Goal: Task Accomplishment & Management: Manage account settings

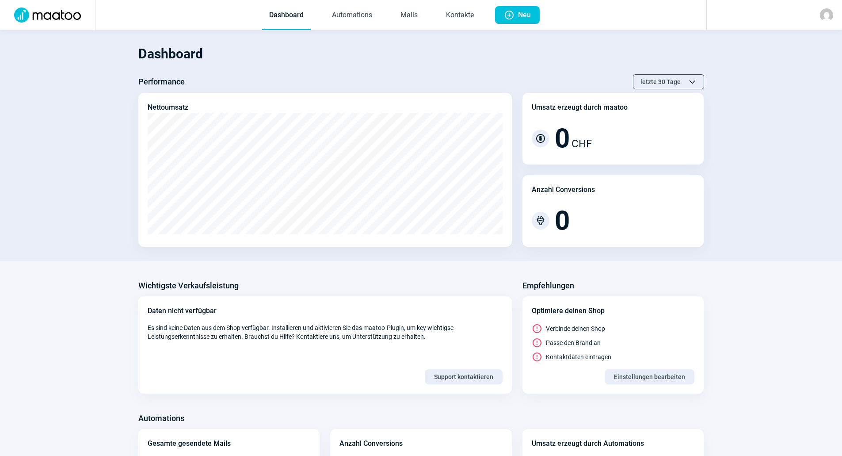
click at [490, 60] on h1 "Dashboard" at bounding box center [421, 54] width 566 height 30
click at [410, 14] on link "Mails" at bounding box center [408, 15] width 31 height 29
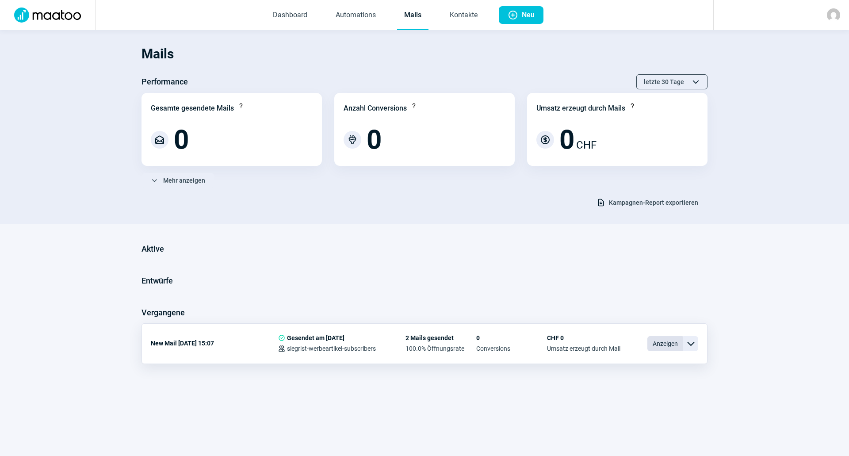
click at [649, 342] on span "Anzeigen" at bounding box center [664, 343] width 35 height 15
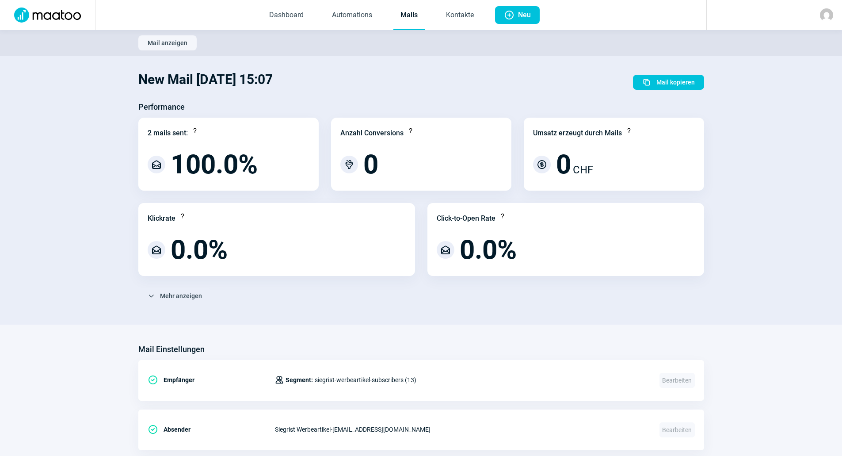
click at [408, 19] on link "Mails" at bounding box center [408, 15] width 31 height 29
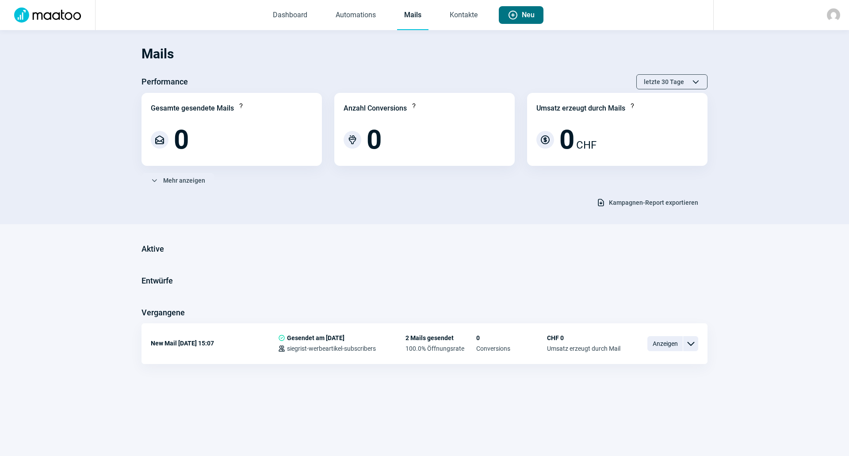
click at [509, 8] on span "Plus icon Neu" at bounding box center [520, 15] width 27 height 18
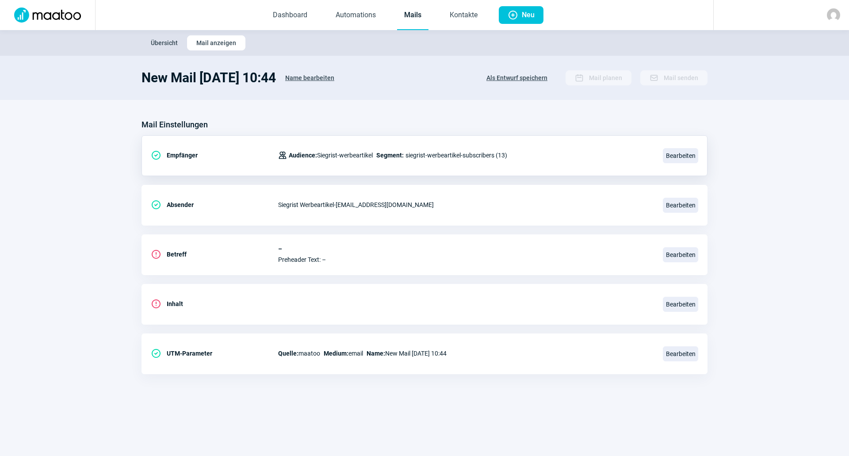
click at [661, 149] on div "CheckCircle icon Empfänger Users icon Audience: Siegrist-werbeartikel Segment: …" at bounding box center [424, 155] width 566 height 41
click at [664, 155] on span "Bearbeiten" at bounding box center [680, 155] width 35 height 15
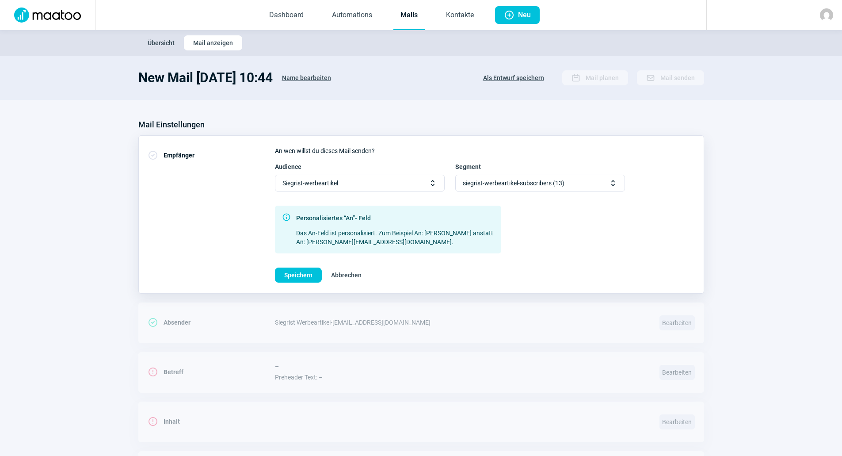
click at [564, 175] on div "siegrist-werbeartikel-subscribers (13) Selector icon" at bounding box center [540, 183] width 170 height 17
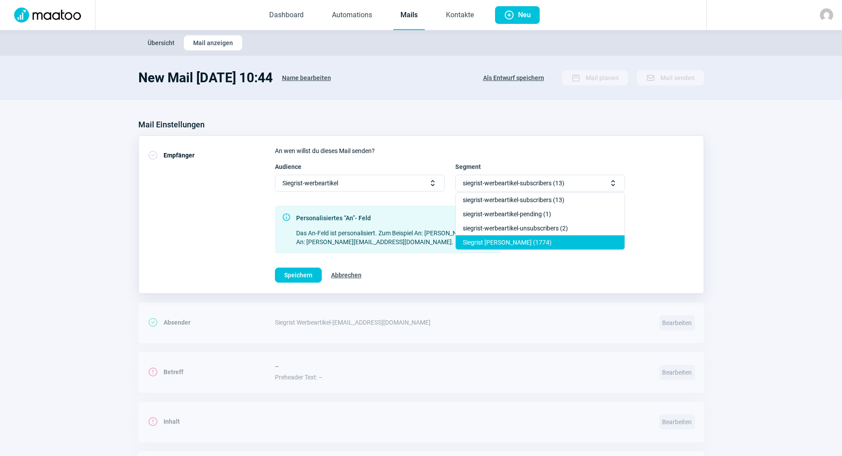
click at [573, 240] on div "Siegrist [PERSON_NAME] (1774)" at bounding box center [540, 242] width 169 height 14
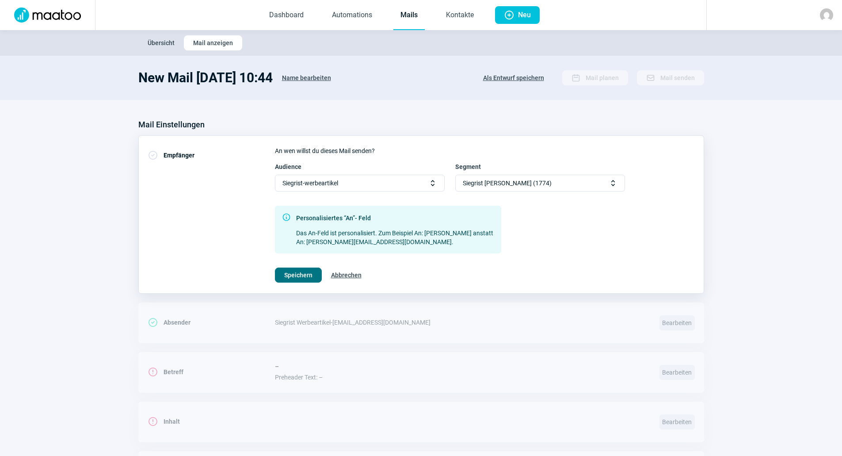
click at [289, 271] on span "Speichern" at bounding box center [298, 275] width 28 height 14
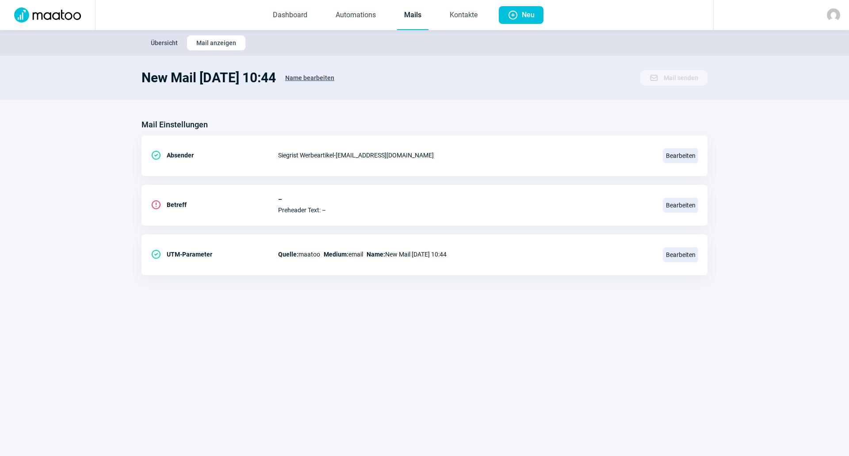
click at [284, 117] on section "Mail Einstellungen CheckCircle icon Absender Siegrist Werbeartikel - [EMAIL_ADD…" at bounding box center [424, 201] width 849 height 202
click at [327, 77] on span "Name bearbeiten" at bounding box center [309, 78] width 49 height 14
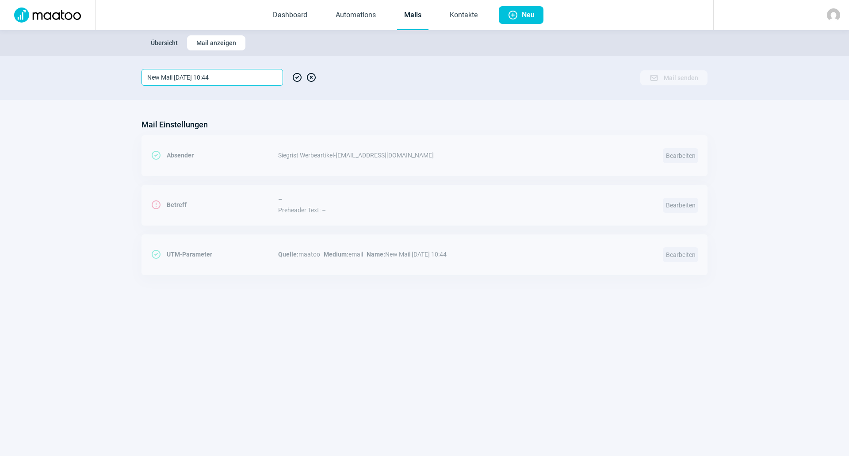
drag, startPoint x: 225, startPoint y: 80, endPoint x: -88, endPoint y: 59, distance: 313.6
click at [0, 59] on html "Dashboard Automations Mails Kontakte Plus icon Neu Übersicht Mail anzeigen New …" at bounding box center [424, 150] width 849 height 301
type input "S"
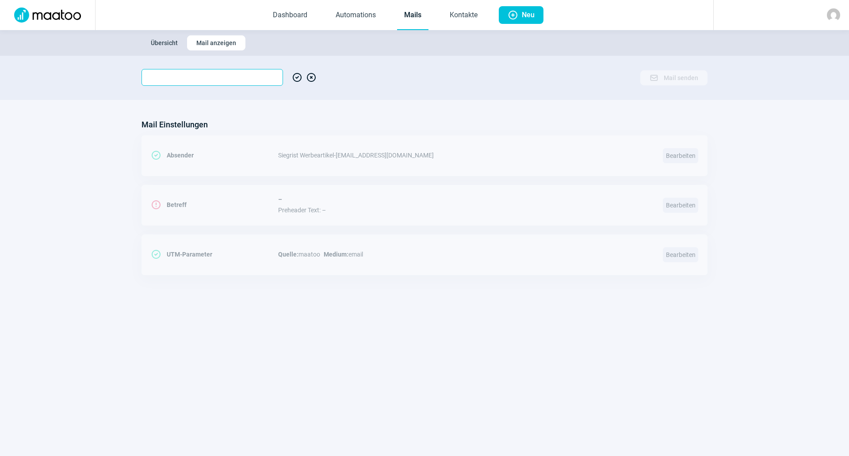
type input "S"
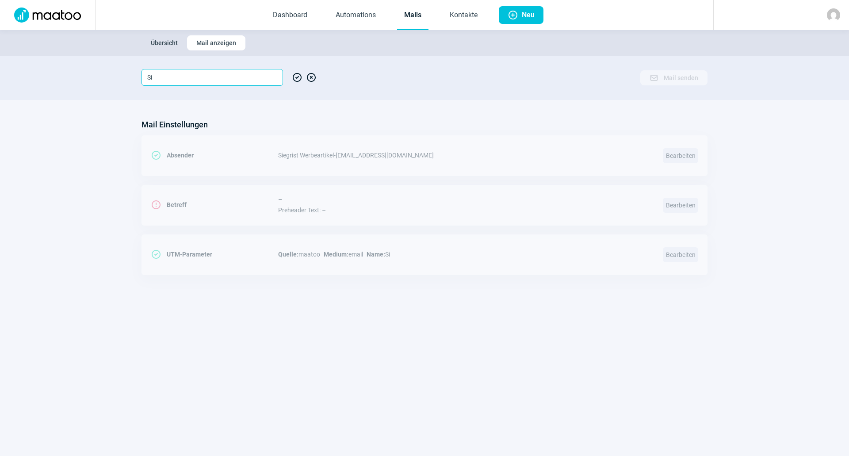
type input "S"
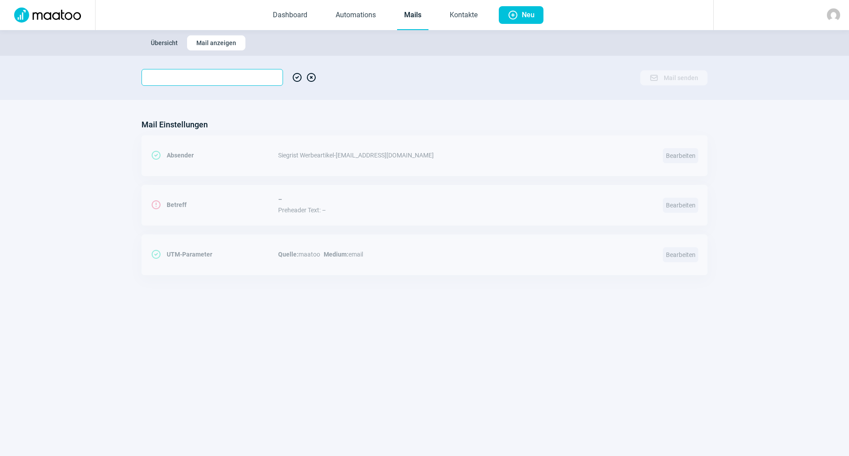
type input "S"
type input "Siegrist_FA_09-25"
click at [296, 80] on span "CheckCircle icon" at bounding box center [297, 77] width 11 height 17
click at [295, 76] on span "CheckCircle icon" at bounding box center [297, 77] width 11 height 17
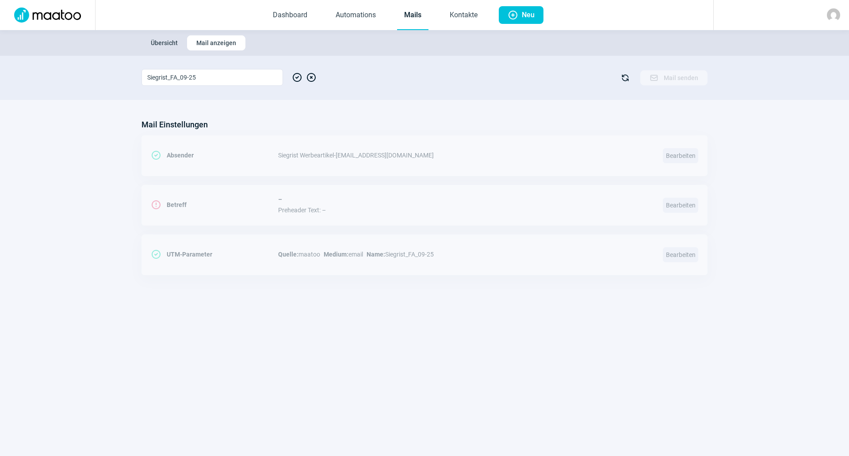
click at [295, 78] on span "CheckCircle icon" at bounding box center [297, 77] width 11 height 17
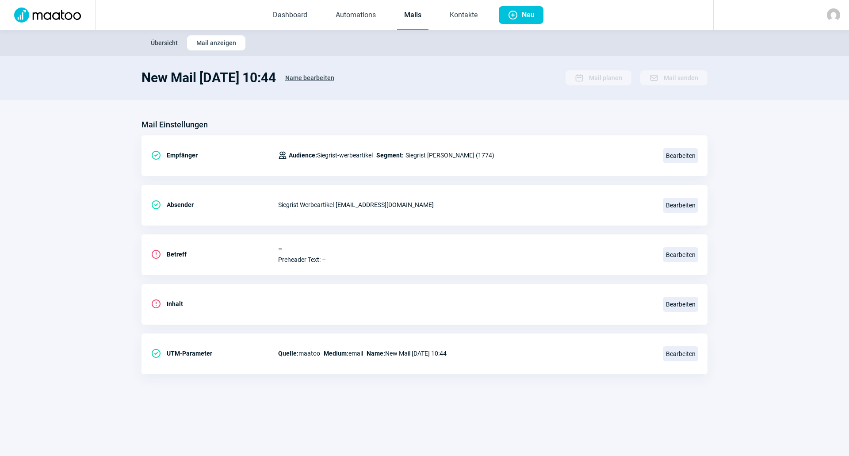
click at [409, 11] on link "Mails" at bounding box center [412, 15] width 31 height 29
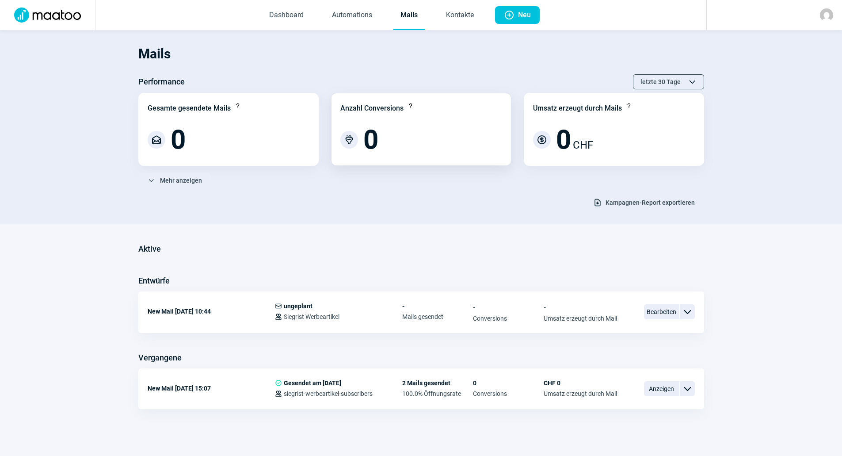
scroll to position [4, 0]
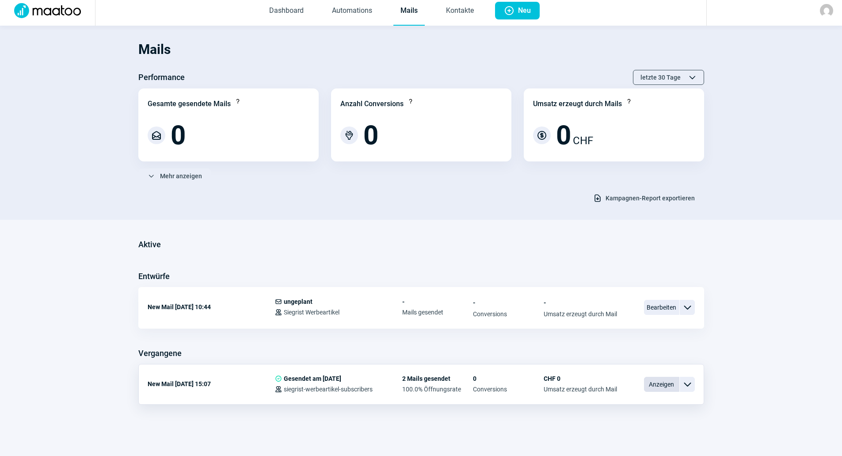
click at [663, 381] on span "Anzeigen" at bounding box center [661, 384] width 35 height 15
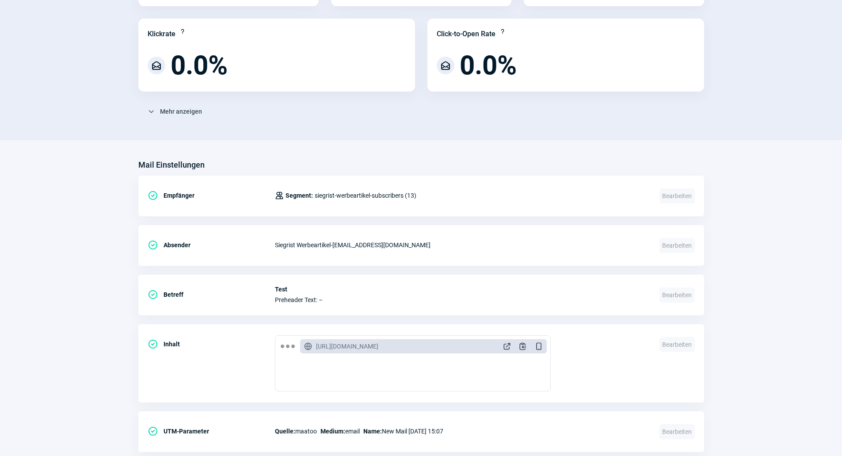
scroll to position [207, 0]
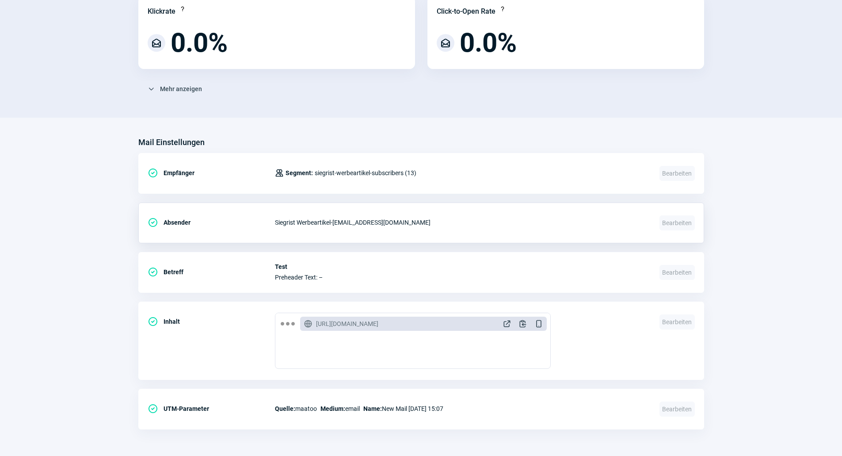
click at [409, 222] on div "Siegrist Werbeartikel - [EMAIL_ADDRESS][DOMAIN_NAME]" at bounding box center [462, 222] width 374 height 18
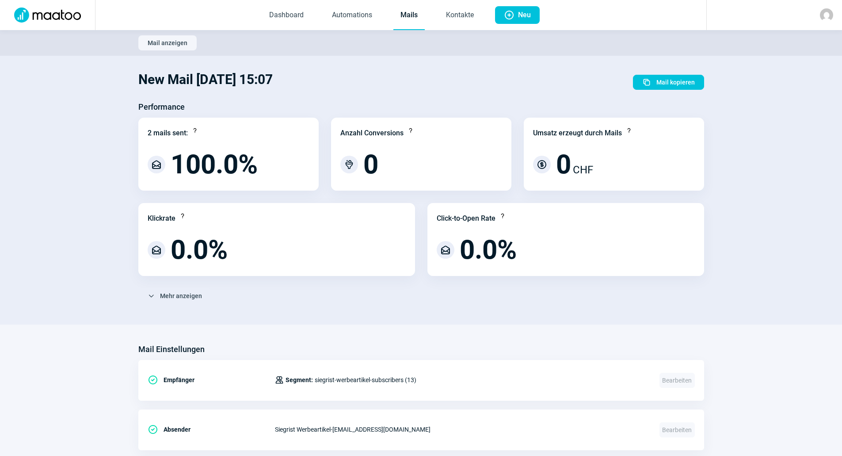
click at [408, 25] on link "Mails" at bounding box center [408, 15] width 31 height 29
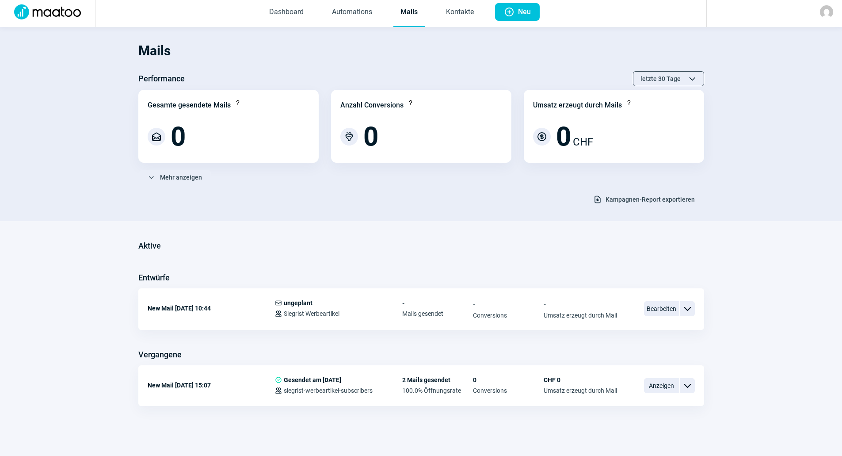
scroll to position [4, 0]
click at [669, 304] on span "Bearbeiten" at bounding box center [661, 307] width 35 height 15
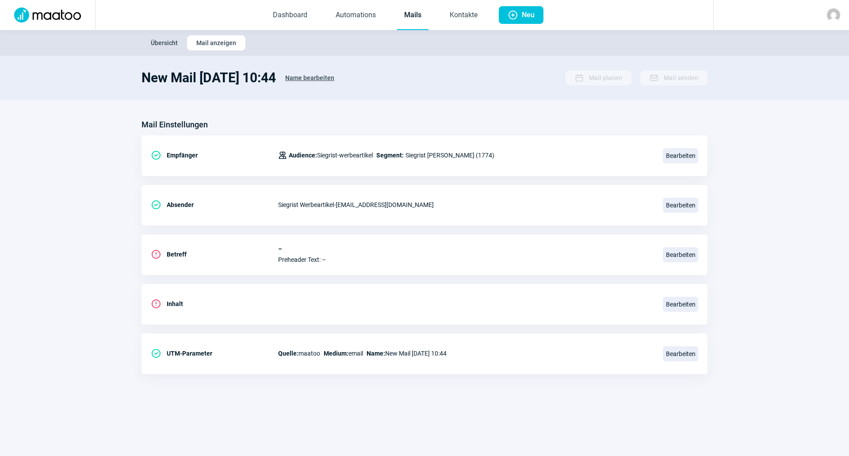
click at [334, 82] on span "Name bearbeiten" at bounding box center [309, 78] width 49 height 14
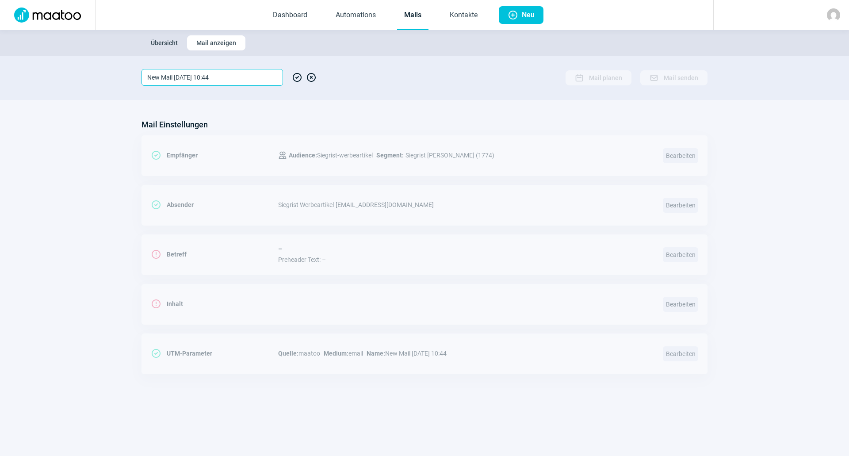
drag, startPoint x: 256, startPoint y: 78, endPoint x: 75, endPoint y: 73, distance: 181.7
click at [75, 73] on section "New Mail [DATE] 10:44 CheckCircle icon XCircle icon Calendar icon Mail planen M…" at bounding box center [424, 78] width 849 height 44
type input "S"
type input "s"
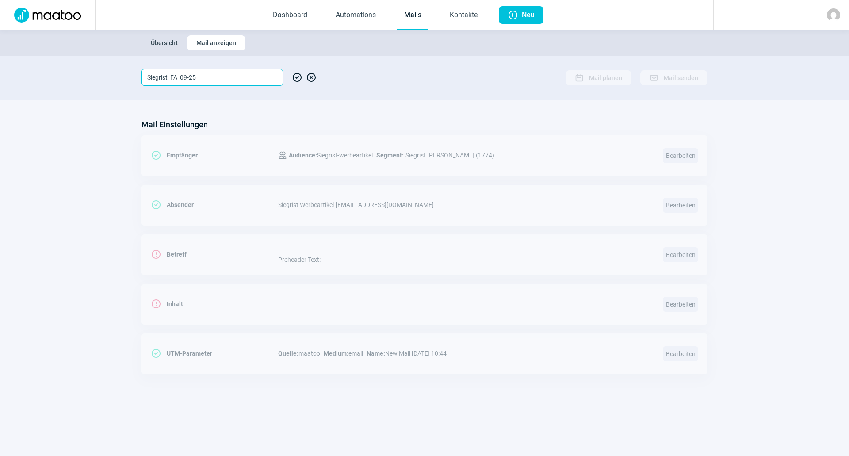
type input "Siegrist_FA_09-25"
click at [296, 74] on span "CheckCircle icon" at bounding box center [297, 77] width 11 height 17
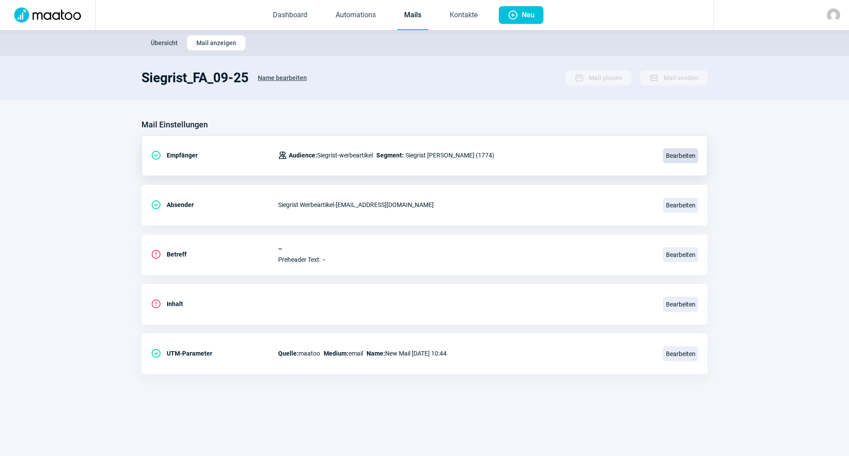
click at [672, 159] on span "Bearbeiten" at bounding box center [680, 155] width 35 height 15
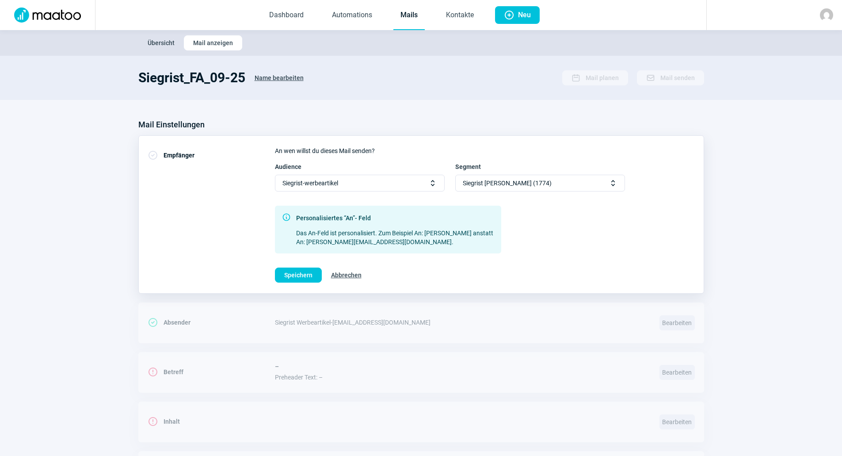
click at [355, 274] on span "Abbrechen" at bounding box center [346, 275] width 30 height 14
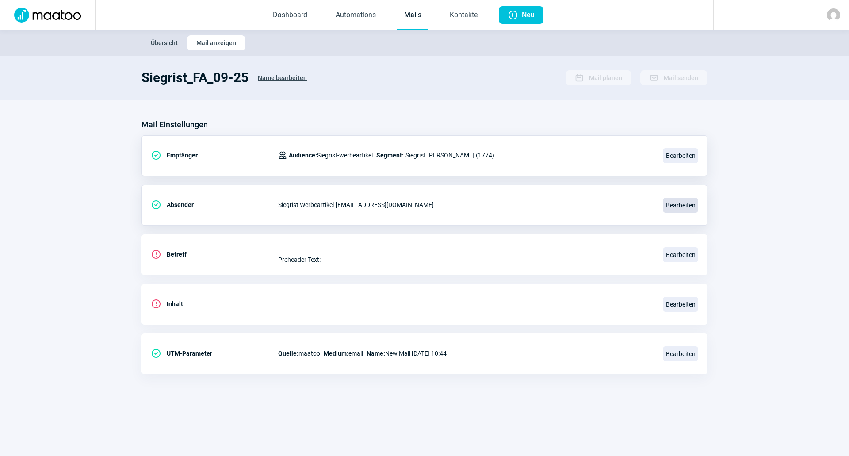
click at [669, 204] on span "Bearbeiten" at bounding box center [680, 205] width 35 height 15
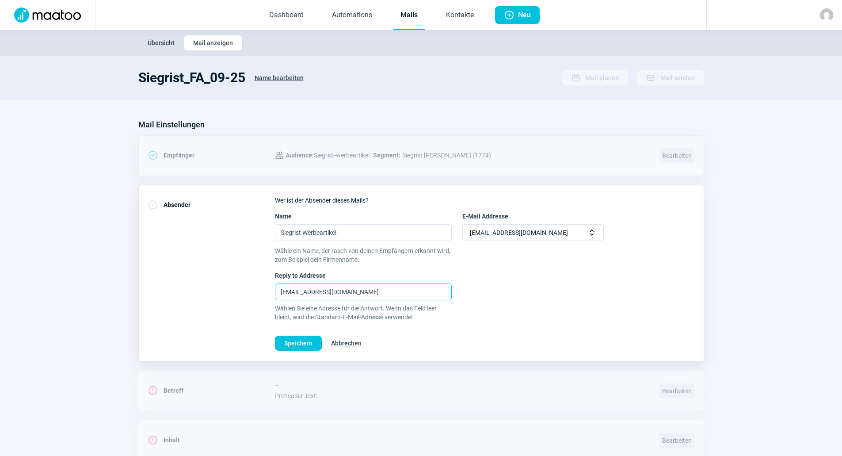
drag, startPoint x: 393, startPoint y: 296, endPoint x: 228, endPoint y: 284, distance: 165.3
click at [228, 284] on div "CheckCircle icon Absender Wer ist der Absender dieses Mails? Name Siegrist Werb…" at bounding box center [421, 273] width 566 height 177
click at [508, 233] on span "[EMAIL_ADDRESS][DOMAIN_NAME]" at bounding box center [519, 233] width 98 height 16
drag, startPoint x: 495, startPoint y: 237, endPoint x: 325, endPoint y: 279, distance: 174.5
click at [493, 236] on span "[EMAIL_ADDRESS][DOMAIN_NAME]" at bounding box center [519, 233] width 98 height 16
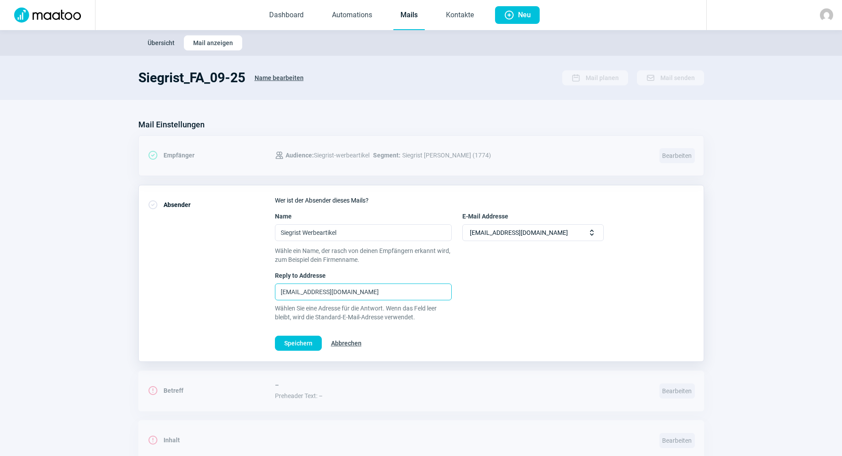
drag, startPoint x: 396, startPoint y: 292, endPoint x: 203, endPoint y: 282, distance: 193.9
click at [203, 282] on div "CheckCircle icon Absender Wer ist der Absender dieses Mails? Name Siegrist Werb…" at bounding box center [421, 273] width 566 height 177
paste input "text"
type input "[EMAIL_ADDRESS][DOMAIN_NAME]"
click at [517, 225] on span "[EMAIL_ADDRESS][DOMAIN_NAME]" at bounding box center [519, 233] width 98 height 16
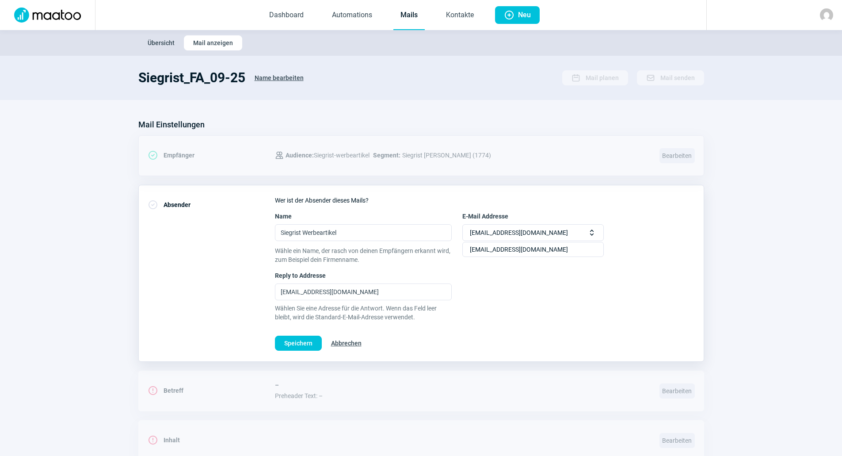
click at [523, 232] on span "[EMAIL_ADDRESS][DOMAIN_NAME]" at bounding box center [519, 233] width 98 height 16
click at [309, 341] on span "Speichern" at bounding box center [298, 343] width 28 height 14
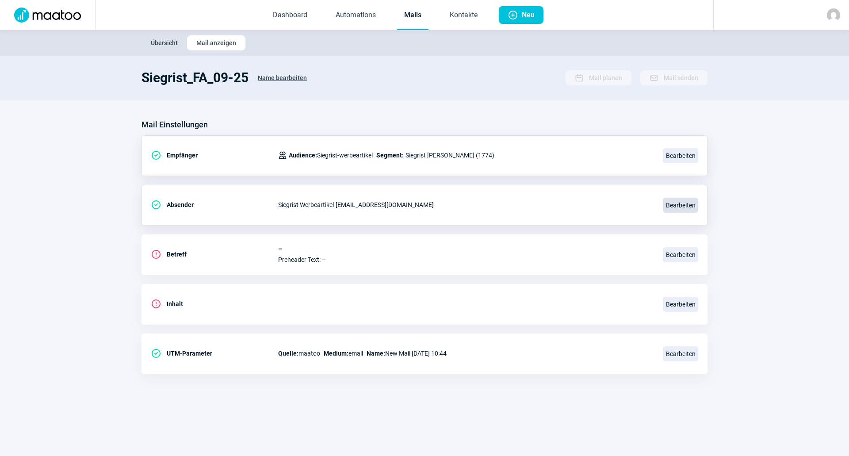
click at [679, 206] on span "Bearbeiten" at bounding box center [680, 205] width 35 height 15
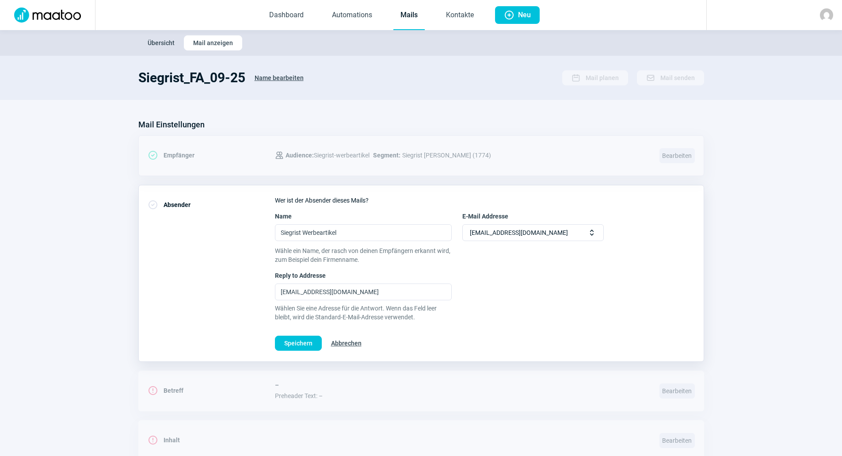
click at [386, 241] on div "Wer ist der Absender dieses Mails? Name Siegrist Werbeartikel E-Mail Addresse n…" at bounding box center [485, 273] width 420 height 155
click at [531, 236] on span "[EMAIL_ADDRESS][DOMAIN_NAME]" at bounding box center [519, 233] width 98 height 16
click at [529, 281] on div "Reply to Addresse newsletter@siegrist.ch Wählen Sie eine Adresse für die Antwor…" at bounding box center [485, 296] width 420 height 50
click at [358, 236] on input "Siegrist Werbeartikel" at bounding box center [363, 232] width 177 height 17
drag, startPoint x: 490, startPoint y: 215, endPoint x: 556, endPoint y: 221, distance: 66.1
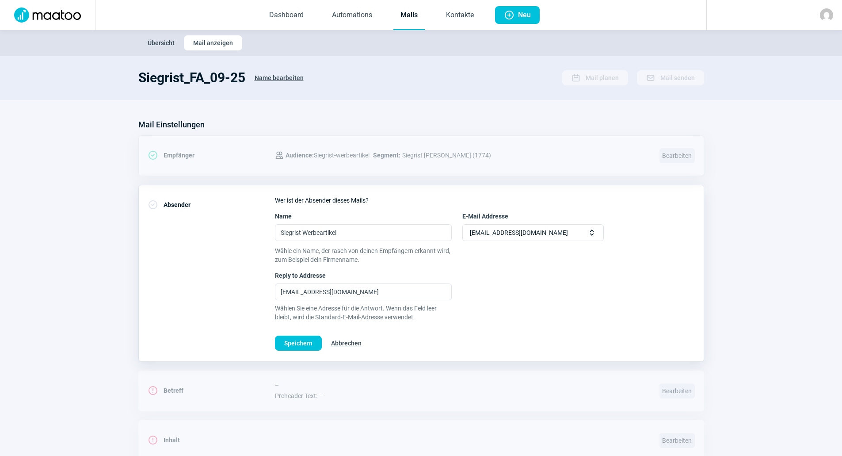
click at [490, 215] on span "E-Mail Addresse" at bounding box center [485, 216] width 46 height 9
click at [592, 235] on span "Selector icon" at bounding box center [591, 232] width 9 height 9
click at [296, 342] on span "Speichern" at bounding box center [298, 343] width 28 height 14
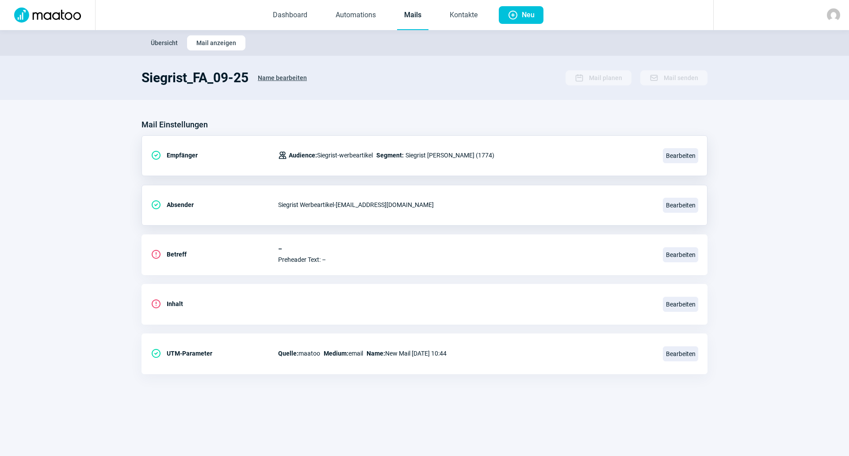
click at [290, 210] on div "Siegrist Werbeartikel - newsletter@siegrist-werbeartikel.ch" at bounding box center [465, 205] width 374 height 18
click at [696, 202] on span "Bearbeiten" at bounding box center [680, 205] width 35 height 15
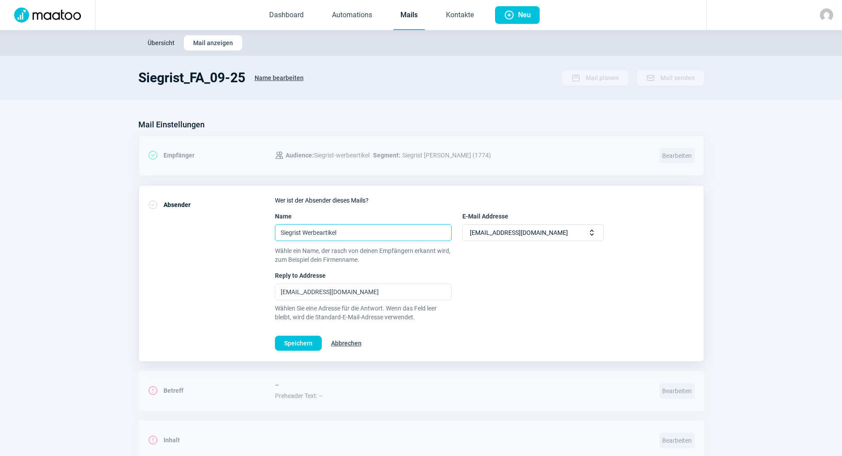
drag, startPoint x: 428, startPoint y: 235, endPoint x: 98, endPoint y: 198, distance: 332.2
click at [98, 198] on section "Mail Einstellungen CheckCircle icon Empfänger Users icon Audience: Siegrist-wer…" at bounding box center [421, 318] width 842 height 437
paste input "newsletter@siegrist.ch"
click at [526, 249] on div "Wer ist der Absender dieses Mails? Name newsletter@siegrist.ch E-Mail Addresse …" at bounding box center [485, 273] width 420 height 155
type input "Siegrist Werbeartikel"
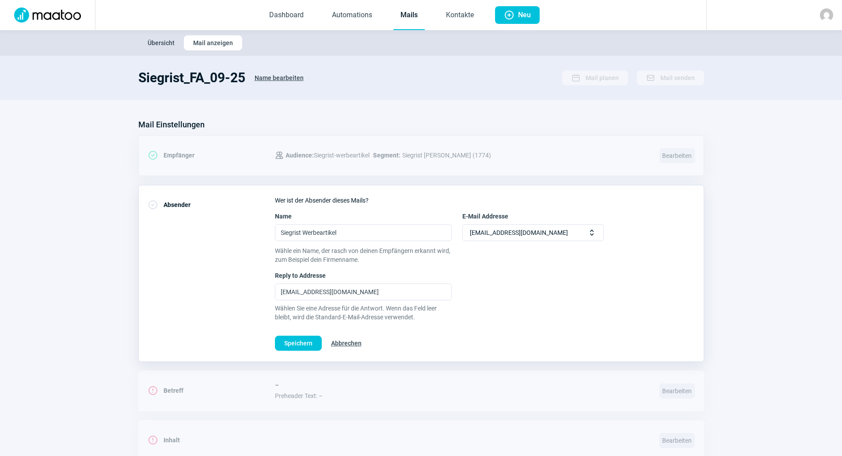
click at [526, 279] on div "Reply to Addresse newsletter@siegrist.ch Wählen Sie eine Adresse für die Antwor…" at bounding box center [485, 296] width 420 height 50
click at [525, 238] on span "[EMAIL_ADDRESS][DOMAIN_NAME]" at bounding box center [519, 233] width 98 height 16
click at [529, 231] on span "[EMAIL_ADDRESS][DOMAIN_NAME]" at bounding box center [519, 233] width 98 height 16
click at [308, 345] on span "Speichern" at bounding box center [298, 343] width 28 height 14
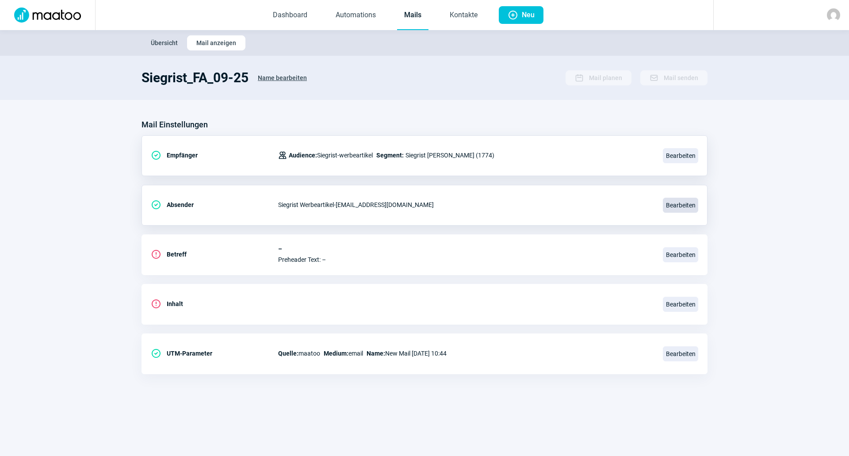
click at [686, 201] on span "Bearbeiten" at bounding box center [680, 205] width 35 height 15
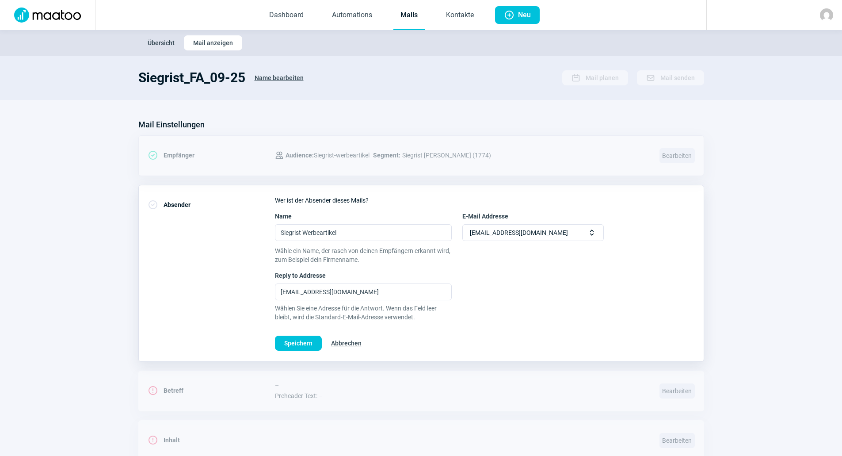
click at [322, 339] on button "Abbrechen" at bounding box center [346, 342] width 49 height 15
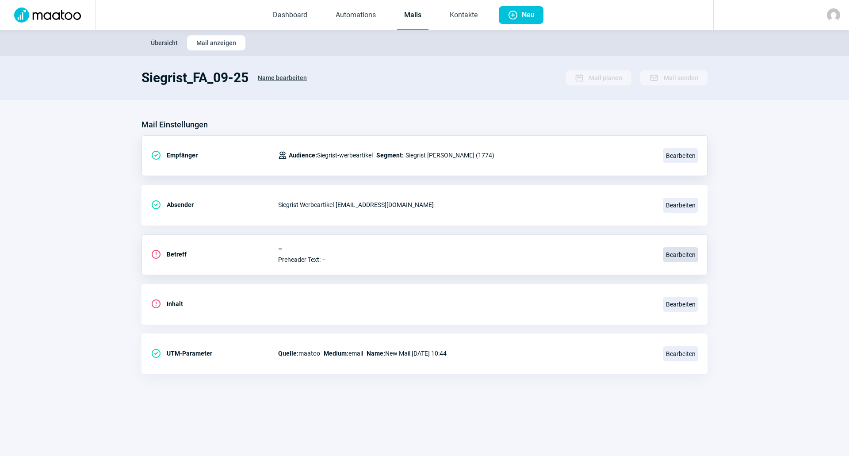
click at [673, 257] on span "Bearbeiten" at bounding box center [680, 254] width 35 height 15
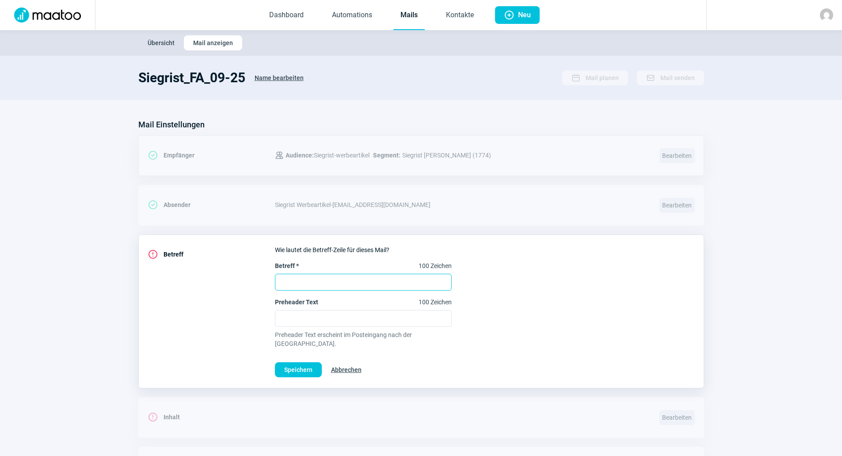
click at [335, 289] on input "Betreff * 100 Zeichen" at bounding box center [363, 282] width 177 height 17
paste input "Brandneu: Ihr Webshop für kreative Werbeartikel"
type input "Brandneu: Ihr Webshop für kreative Werbeartikel"
click at [296, 362] on span "Speichern" at bounding box center [298, 369] width 28 height 14
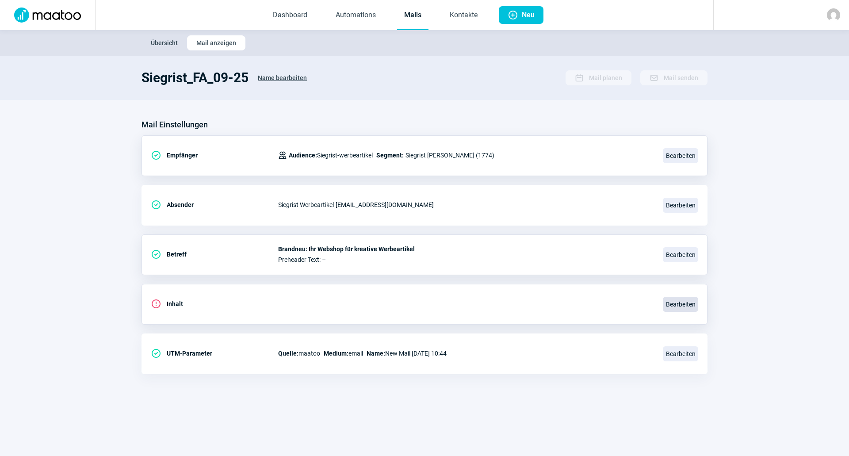
click at [670, 306] on span "Bearbeiten" at bounding box center [680, 304] width 35 height 15
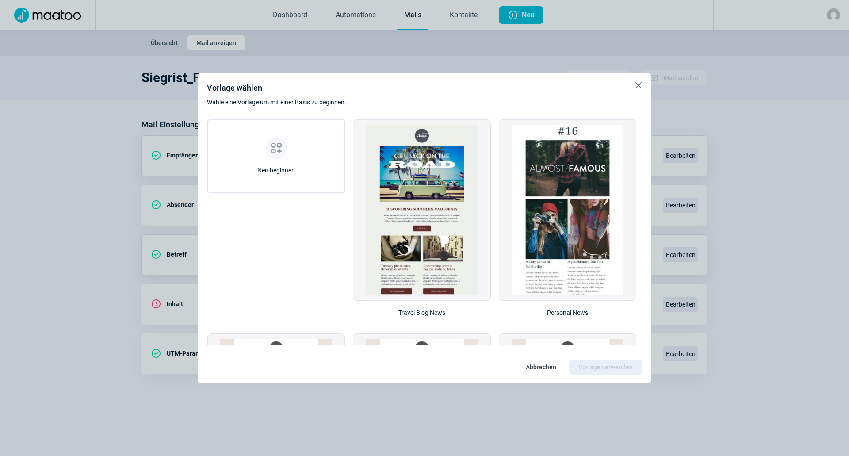
click at [252, 155] on div "ViewGridAdd icon Neu beginnen" at bounding box center [276, 155] width 112 height 37
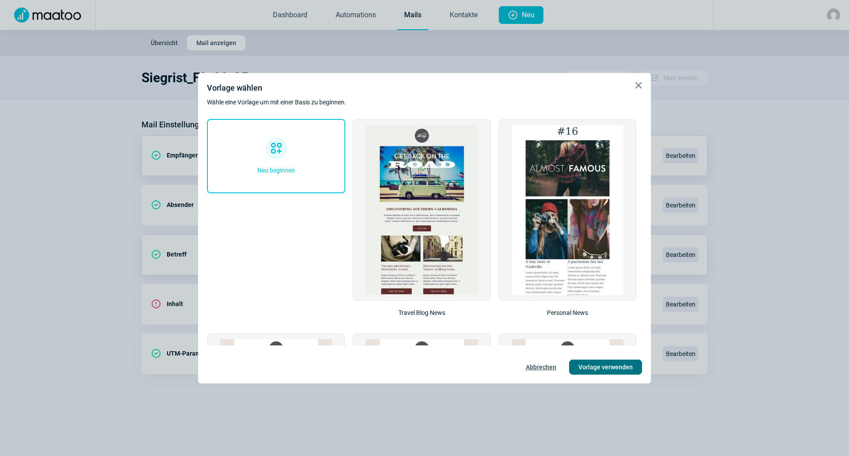
click at [595, 370] on span "Vorlage verwenden" at bounding box center [605, 367] width 54 height 14
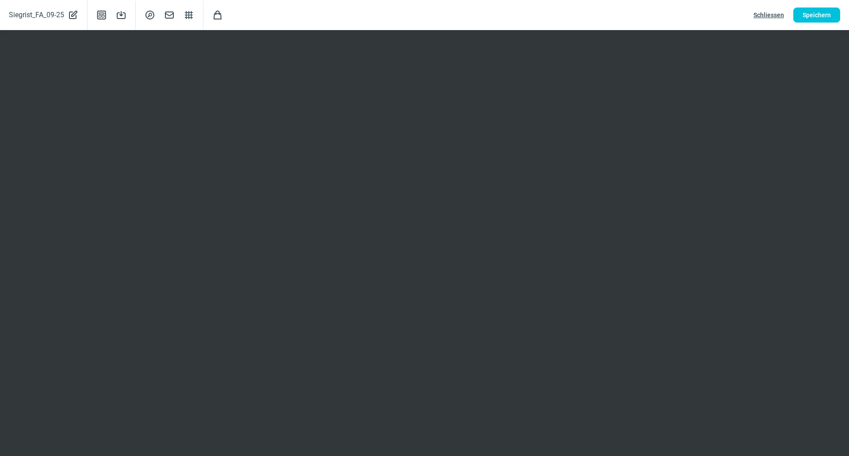
click at [777, 16] on span "Schliessen" at bounding box center [768, 15] width 30 height 14
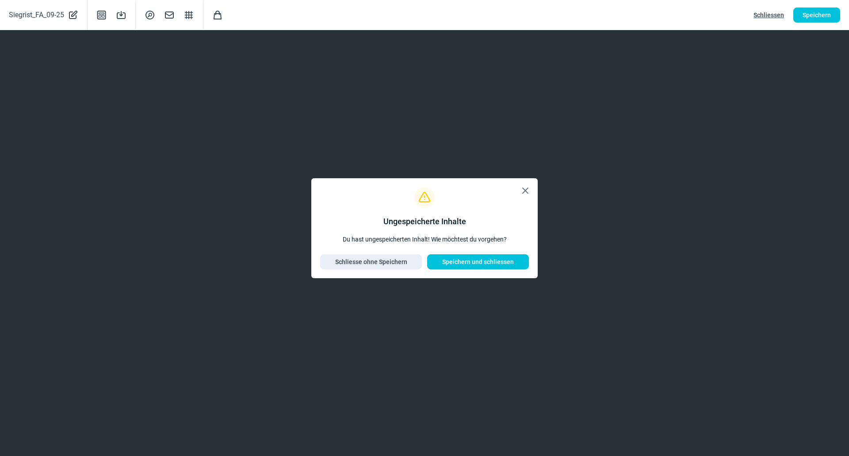
click at [527, 187] on span "X icon" at bounding box center [525, 190] width 11 height 11
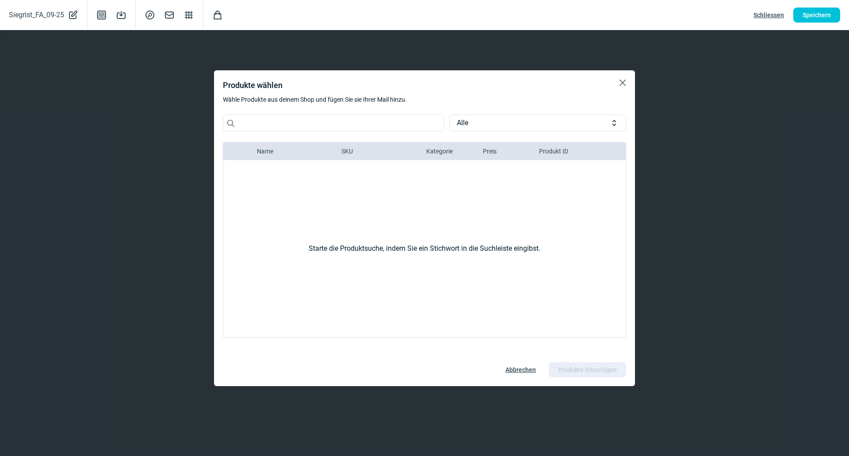
click at [620, 84] on span "X icon" at bounding box center [622, 82] width 11 height 11
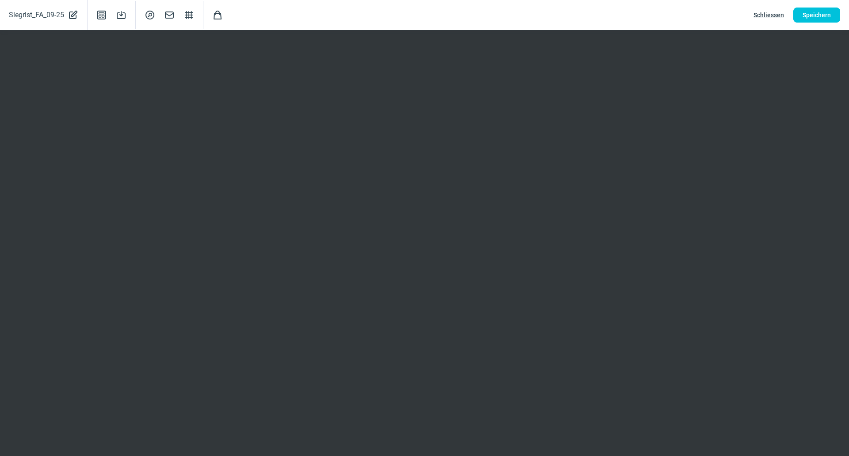
click at [776, 10] on span "Schliessen" at bounding box center [768, 15] width 30 height 14
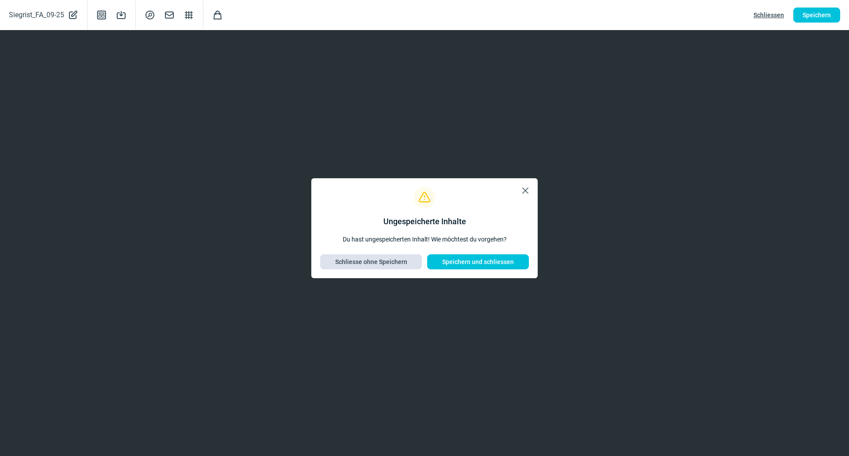
click at [390, 259] on span "Schliesse ohne Speichern" at bounding box center [371, 262] width 72 height 14
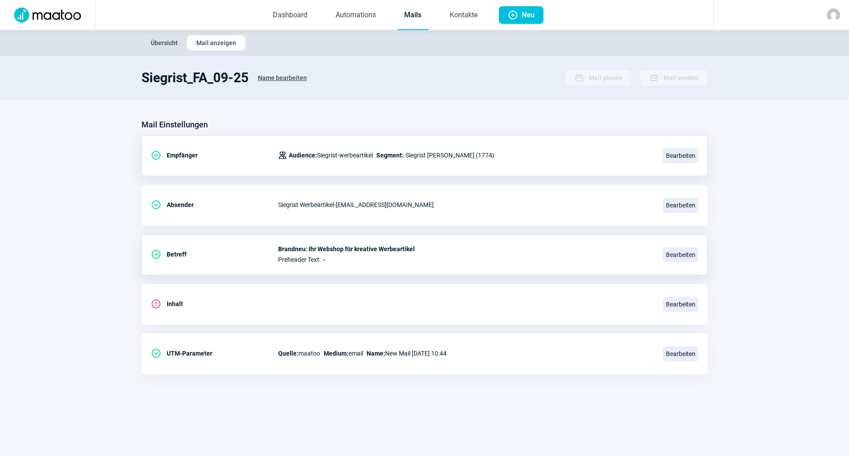
click at [420, 20] on link "Mails" at bounding box center [412, 15] width 31 height 29
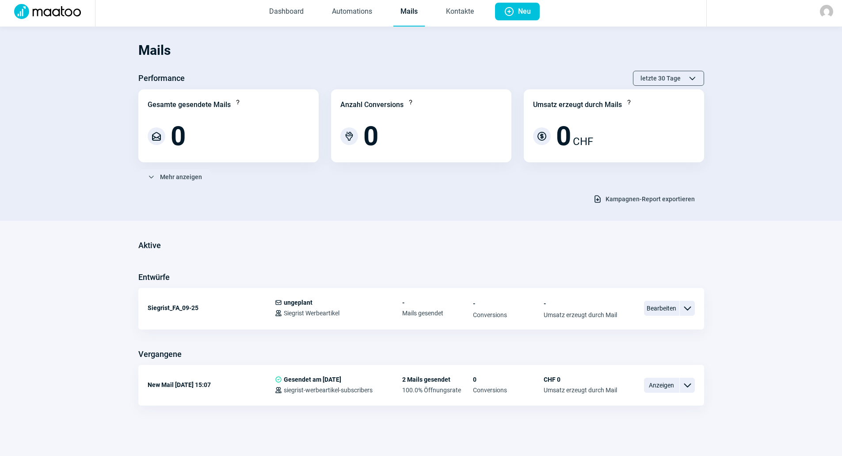
scroll to position [4, 0]
click at [689, 383] on span "ChevronDown icon" at bounding box center [687, 384] width 11 height 11
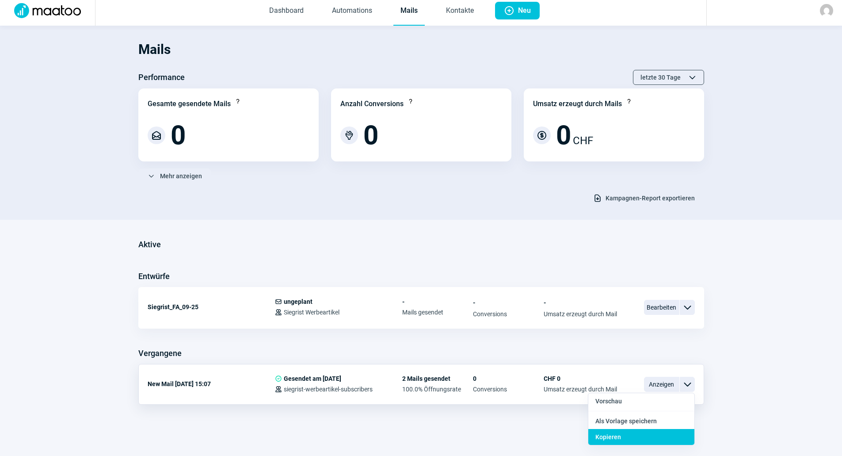
click at [665, 431] on div "Kopieren" at bounding box center [641, 437] width 106 height 16
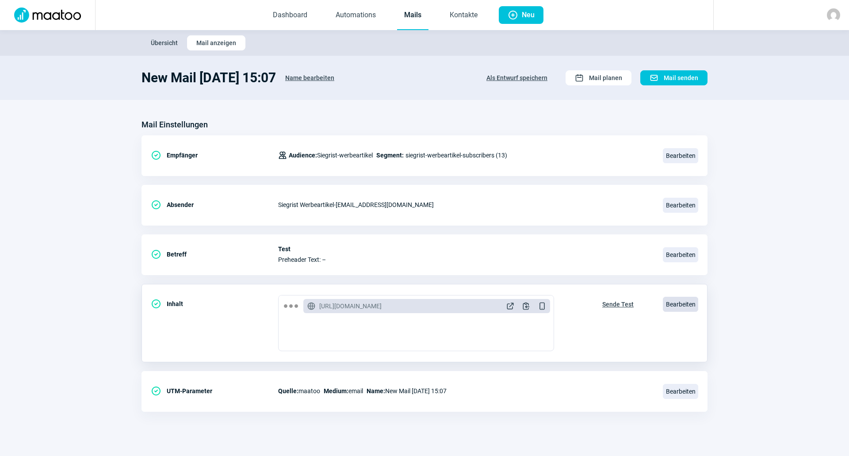
click at [671, 304] on span "Bearbeiten" at bounding box center [680, 304] width 35 height 15
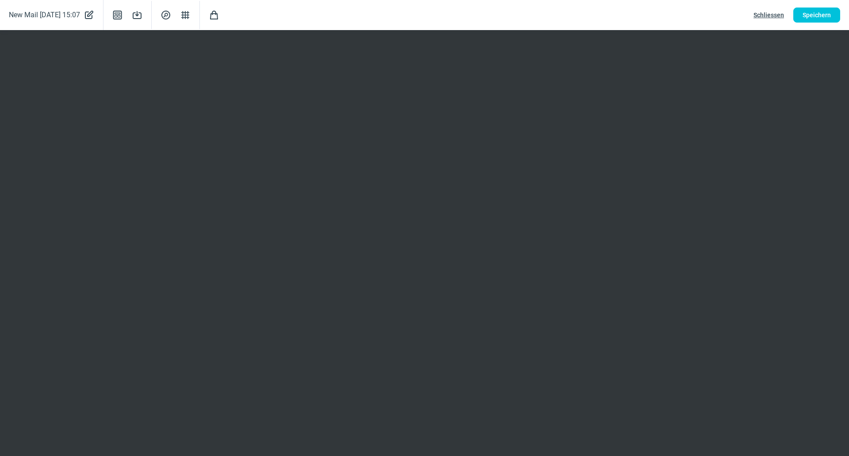
click at [759, 16] on span "Schliessen" at bounding box center [768, 15] width 30 height 14
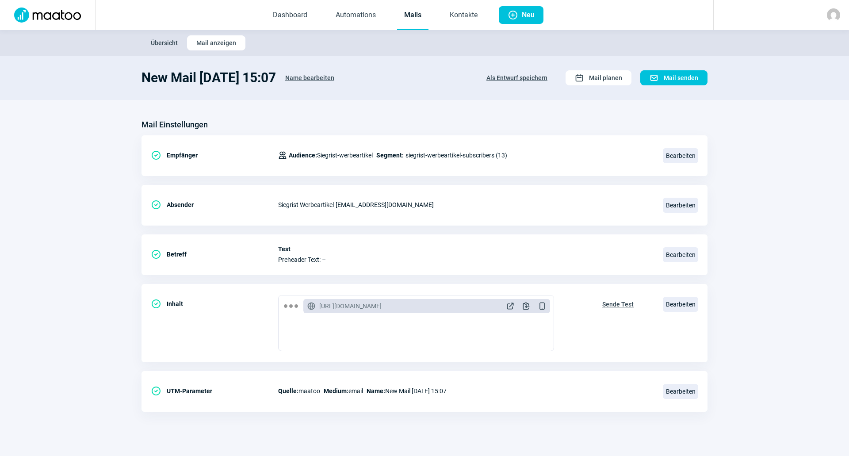
click at [406, 23] on link "Mails" at bounding box center [412, 15] width 31 height 29
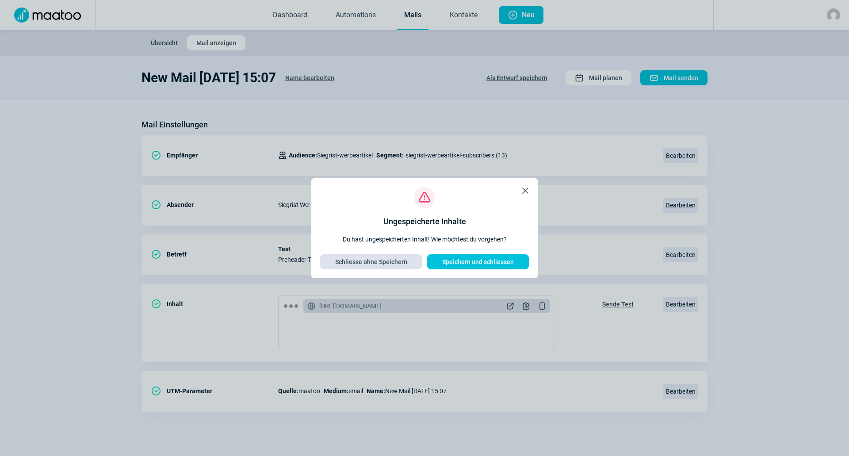
click at [370, 262] on span "Schliesse ohne Speichern" at bounding box center [371, 262] width 72 height 14
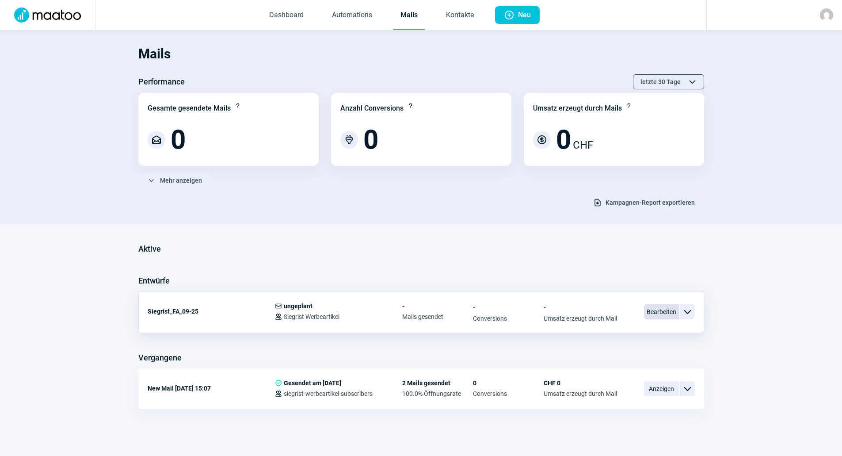
click at [662, 314] on span "Bearbeiten" at bounding box center [661, 311] width 35 height 15
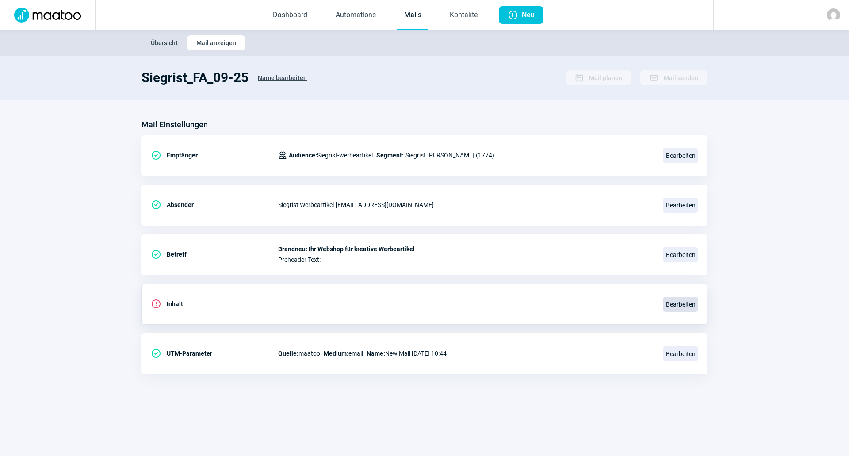
click at [685, 308] on span "Bearbeiten" at bounding box center [680, 304] width 35 height 15
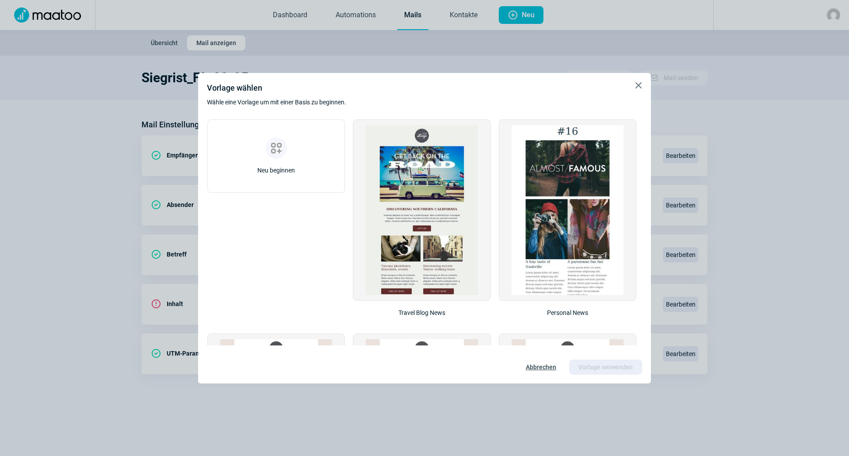
click at [545, 369] on span "Abbrechen" at bounding box center [541, 367] width 30 height 14
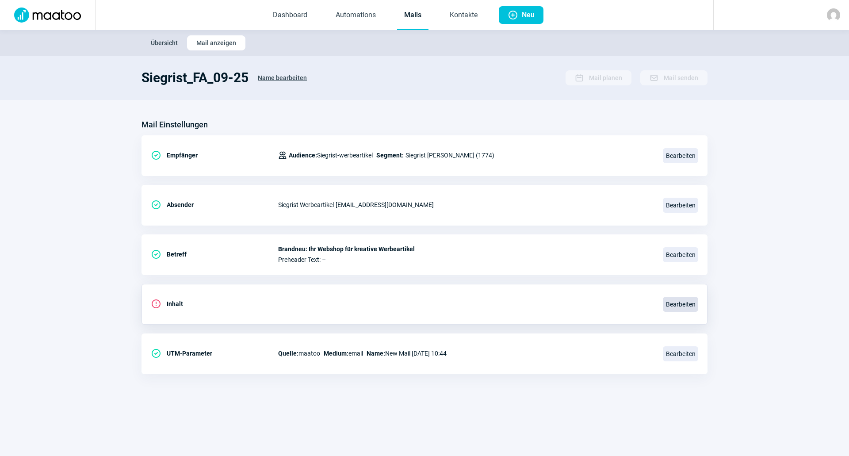
click at [682, 303] on span "Bearbeiten" at bounding box center [680, 304] width 35 height 15
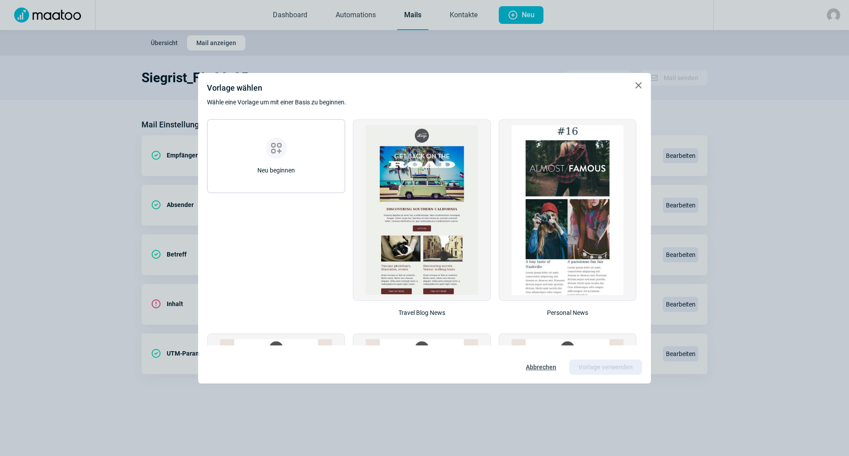
click at [272, 136] on div "ViewGridAdd icon Neu beginnen" at bounding box center [276, 156] width 138 height 74
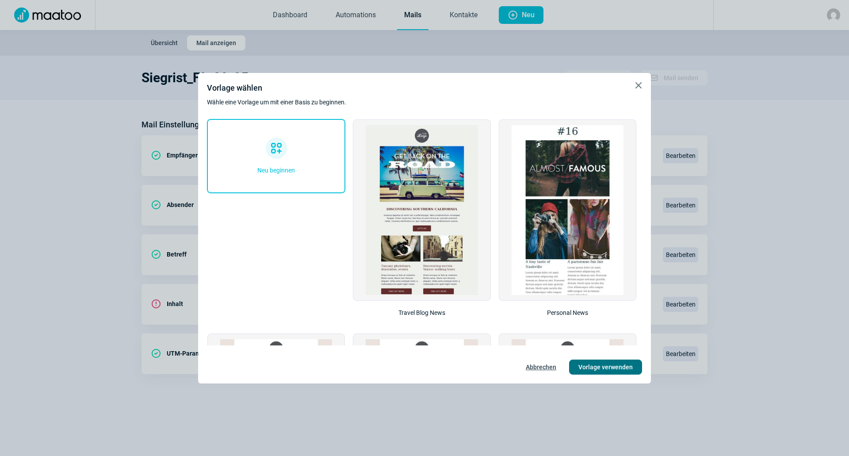
click at [602, 369] on span "Vorlage verwenden" at bounding box center [605, 367] width 54 height 14
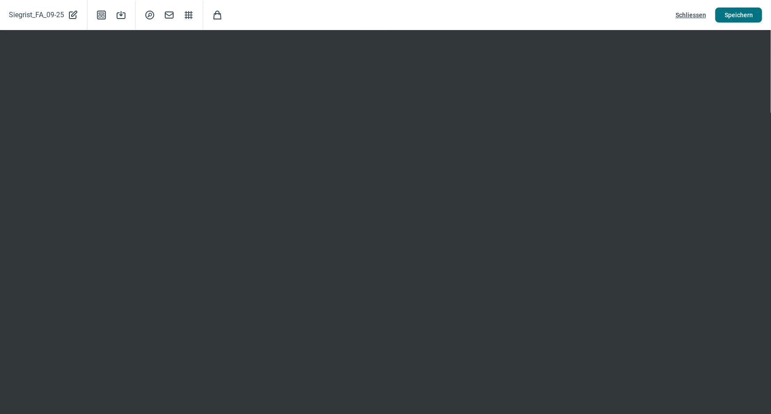
click at [747, 16] on span "Speichern" at bounding box center [739, 15] width 28 height 14
click at [750, 17] on span "Speichern" at bounding box center [739, 15] width 28 height 14
click at [735, 15] on span "Speichern" at bounding box center [739, 15] width 28 height 14
click at [746, 17] on span "Speichern" at bounding box center [739, 15] width 28 height 14
click at [736, 16] on span "Speichern" at bounding box center [739, 15] width 28 height 14
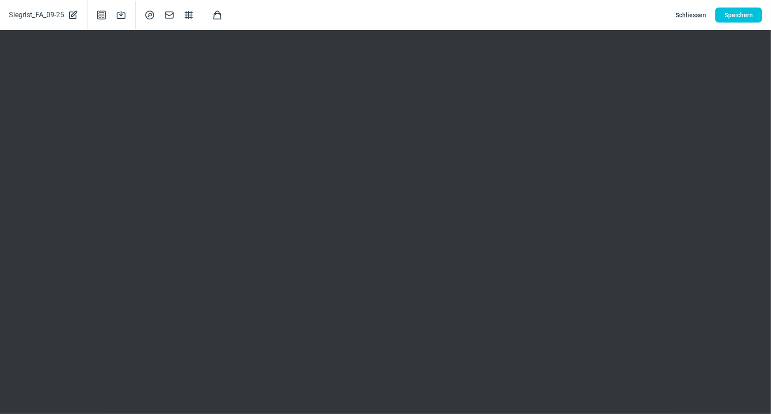
click at [685, 15] on span "Schliessen" at bounding box center [691, 15] width 30 height 14
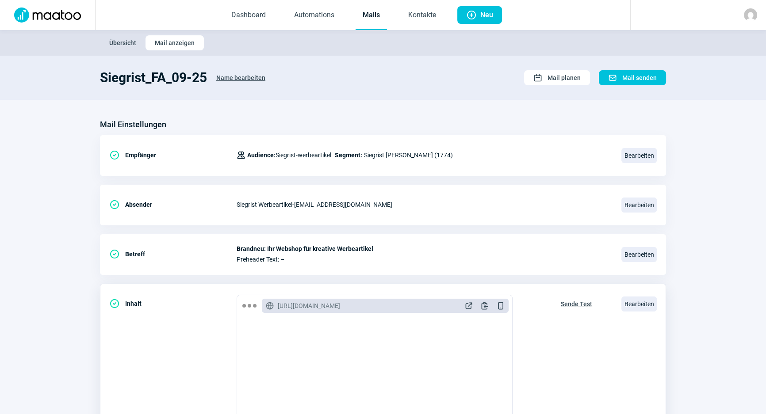
click at [573, 303] on span "Sende Test" at bounding box center [575, 304] width 31 height 14
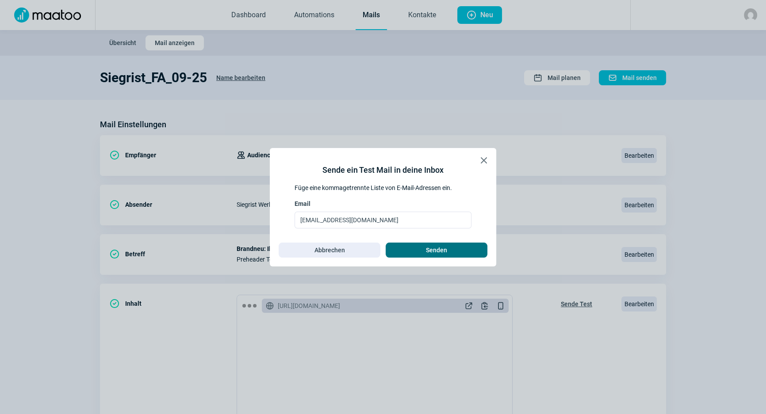
click at [454, 251] on span "Senden" at bounding box center [436, 250] width 83 height 14
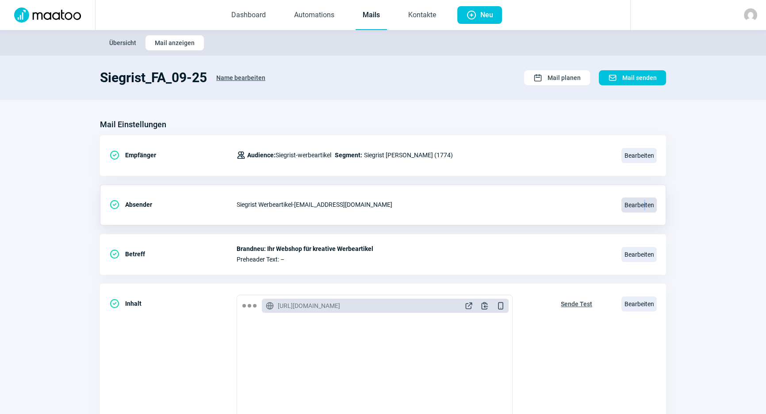
click at [644, 203] on span "Bearbeiten" at bounding box center [638, 205] width 35 height 15
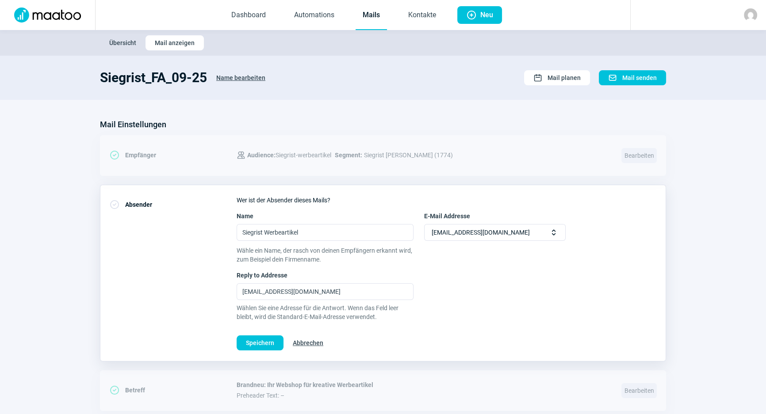
click at [491, 229] on span "[EMAIL_ADDRESS][DOMAIN_NAME]" at bounding box center [480, 233] width 98 height 16
click at [509, 246] on div "[EMAIL_ADDRESS][DOMAIN_NAME]" at bounding box center [494, 249] width 141 height 14
click at [550, 233] on span "Selector icon" at bounding box center [553, 232] width 9 height 9
click at [388, 239] on input "Siegrist Werbeartikel" at bounding box center [324, 232] width 177 height 17
click at [448, 179] on div "Mail Einstellungen CheckCircle icon Empfänger Users icon Audience: Siegrist-wer…" at bounding box center [383, 401] width 566 height 566
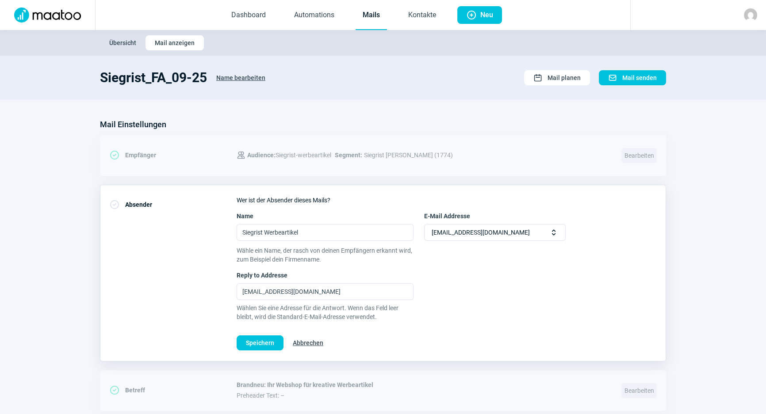
click at [356, 21] on link "Mails" at bounding box center [370, 15] width 31 height 29
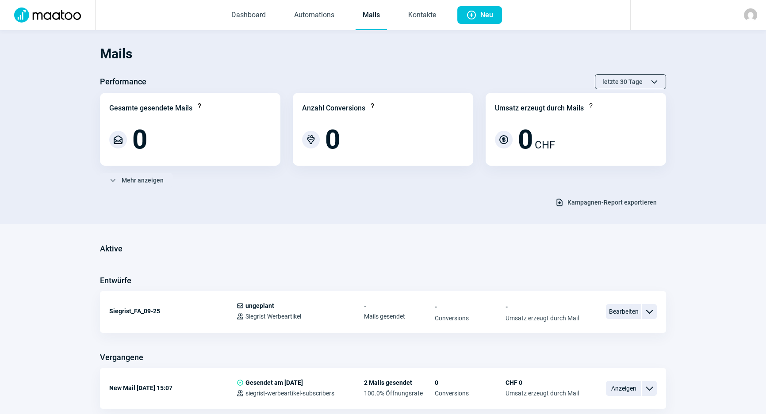
click at [747, 23] on div at bounding box center [698, 15] width 136 height 30
click at [749, 18] on img at bounding box center [749, 14] width 13 height 13
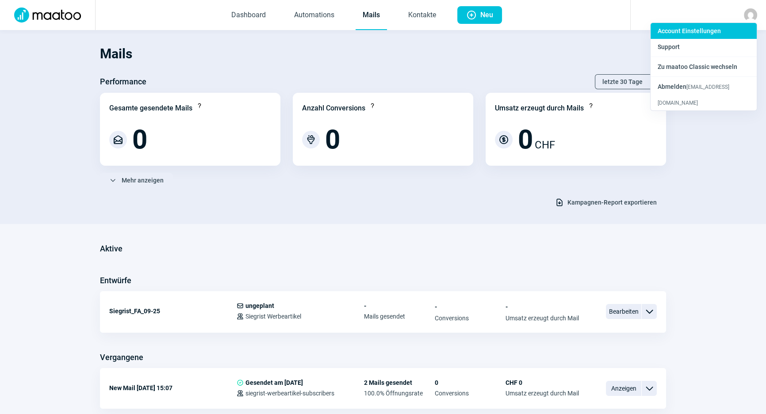
click at [722, 27] on div "Account Einstellungen" at bounding box center [703, 31] width 106 height 16
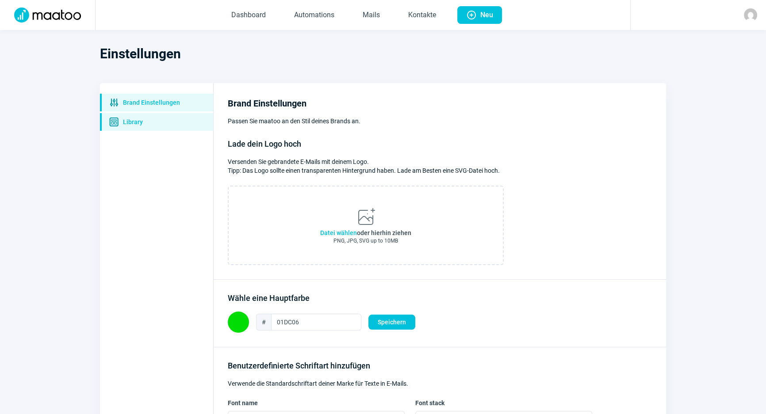
click at [171, 130] on span "Template icon Library" at bounding box center [156, 122] width 113 height 18
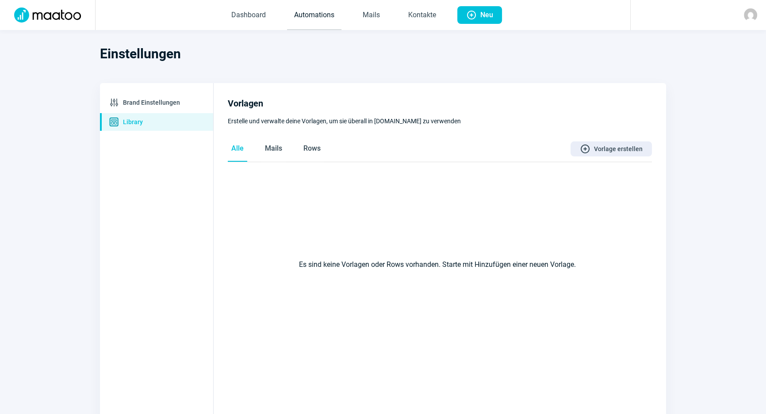
click at [315, 17] on link "Automations" at bounding box center [314, 15] width 54 height 29
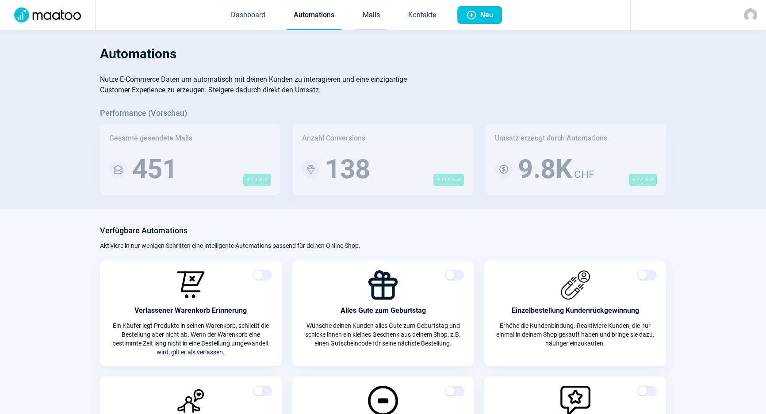
click at [373, 19] on link "Mails" at bounding box center [370, 15] width 31 height 29
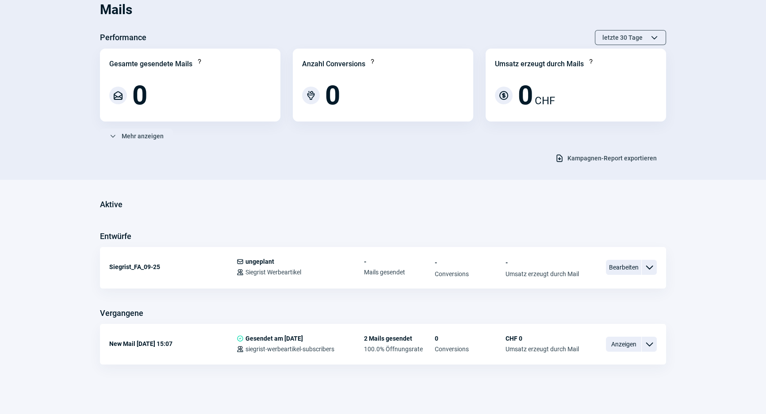
scroll to position [45, 0]
click at [619, 270] on span "Bearbeiten" at bounding box center [623, 266] width 35 height 15
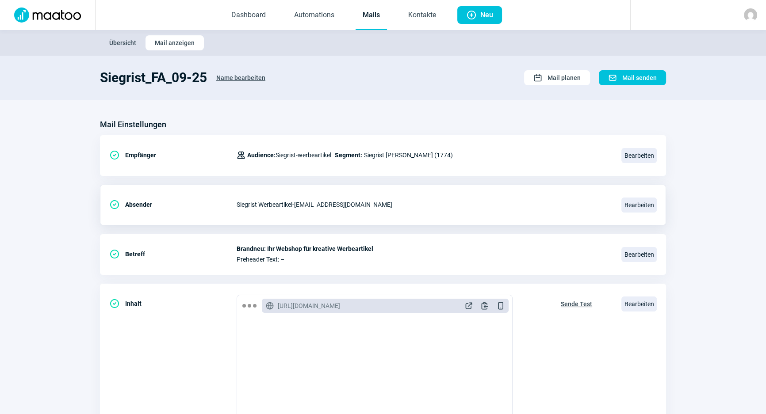
click at [370, 205] on div "Siegrist Werbeartikel - newsletter@siegrist-werbeartikel.ch" at bounding box center [423, 205] width 374 height 18
click at [402, 204] on div "Siegrist Werbeartikel - newsletter@siegrist-werbeartikel.ch" at bounding box center [423, 205] width 374 height 18
click at [644, 203] on span "Bearbeiten" at bounding box center [638, 205] width 35 height 15
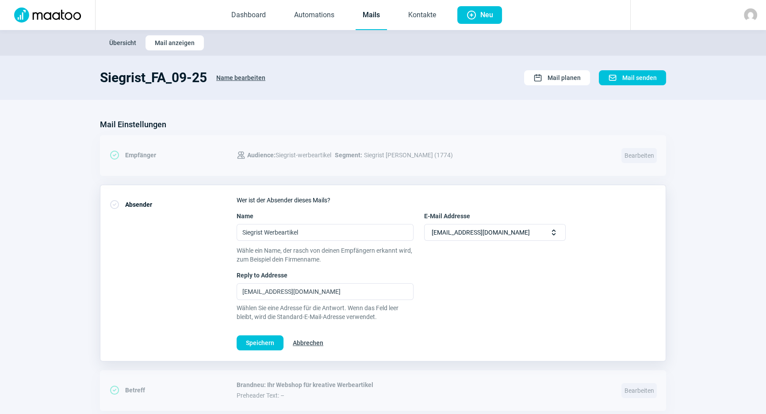
click at [551, 234] on span "Selector icon" at bounding box center [553, 232] width 9 height 9
click at [553, 233] on span "Selector icon" at bounding box center [553, 232] width 9 height 9
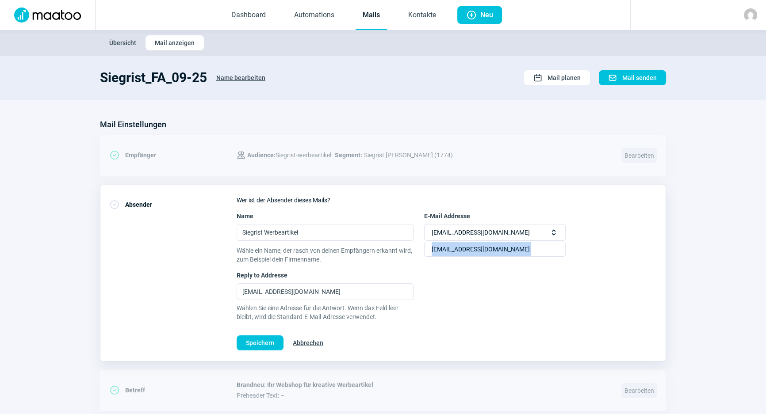
click at [553, 233] on span "Selector icon" at bounding box center [553, 232] width 9 height 9
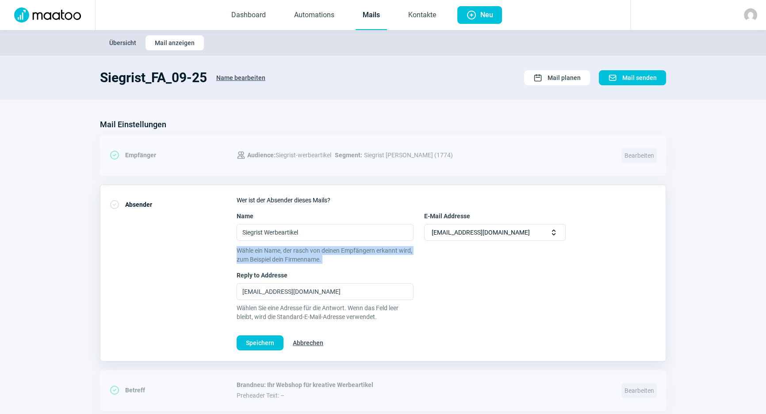
click at [553, 233] on span "Selector icon" at bounding box center [553, 232] width 9 height 9
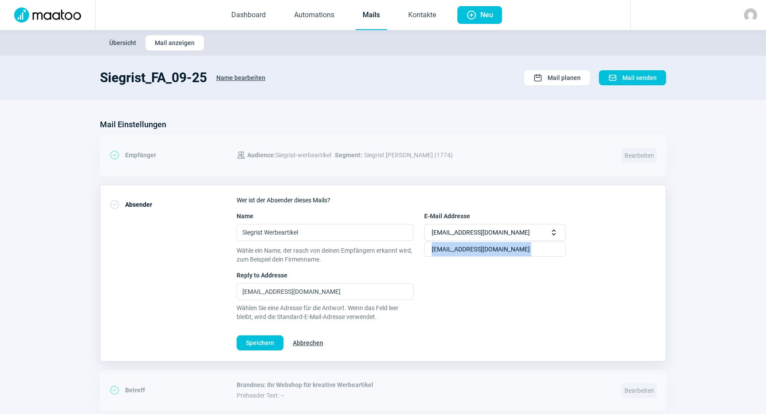
click at [553, 233] on span "Selector icon" at bounding box center [553, 232] width 9 height 9
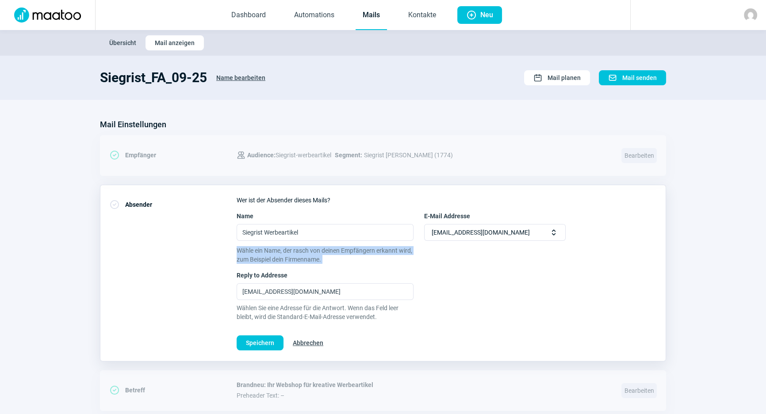
click at [553, 233] on span "Selector icon" at bounding box center [553, 232] width 9 height 9
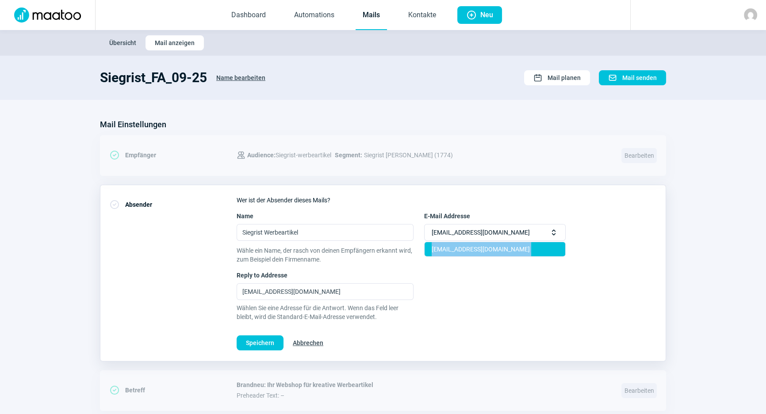
drag, startPoint x: 553, startPoint y: 233, endPoint x: 553, endPoint y: 251, distance: 17.2
click at [553, 241] on div "newsletter@siegrist-werbeartikel.ch Selector icon newsletter@siegrist-werbearti…" at bounding box center [494, 232] width 141 height 17
click at [553, 251] on div "[EMAIL_ADDRESS][DOMAIN_NAME]" at bounding box center [494, 249] width 141 height 14
click at [557, 234] on span "Selector icon" at bounding box center [553, 232] width 9 height 9
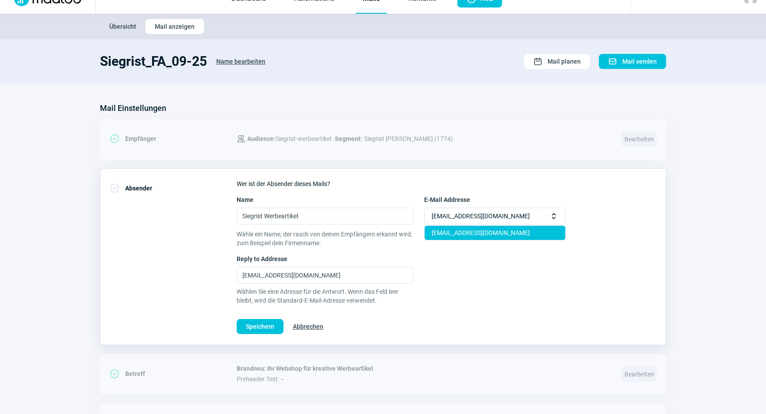
scroll to position [16, 0]
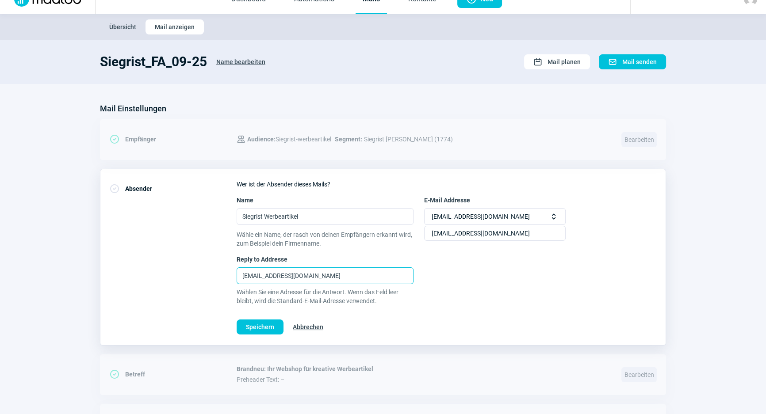
click at [356, 279] on input "[EMAIL_ADDRESS][DOMAIN_NAME]" at bounding box center [324, 275] width 177 height 17
click at [376, 253] on div "Wer ist der Absender dieses Mails? Name Siegrist Werbeartikel E-Mail Addresse n…" at bounding box center [446, 257] width 420 height 155
click at [483, 223] on span "[EMAIL_ADDRESS][DOMAIN_NAME]" at bounding box center [480, 217] width 98 height 16
click at [480, 213] on span "[EMAIL_ADDRESS][DOMAIN_NAME]" at bounding box center [480, 217] width 98 height 16
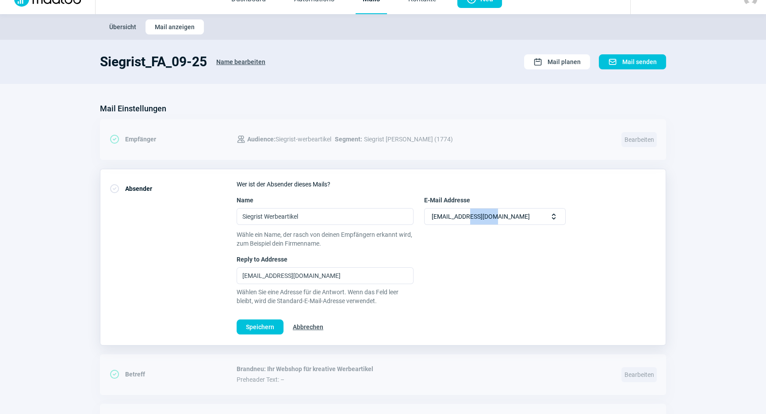
click at [480, 213] on span "[EMAIL_ADDRESS][DOMAIN_NAME]" at bounding box center [480, 217] width 98 height 16
click at [456, 147] on div "Users icon Audience: Siegrist-werbeartikel Segment: Siegrist Werbeartikel (1774)" at bounding box center [423, 139] width 374 height 18
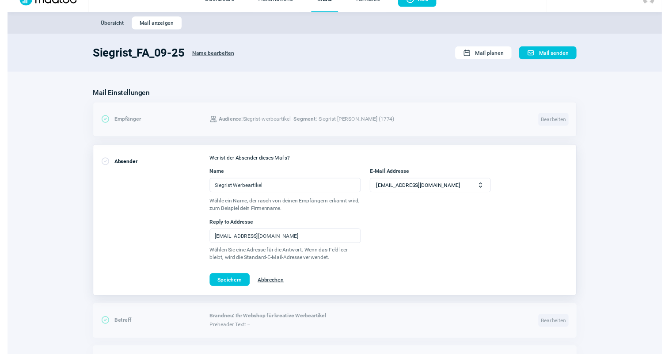
scroll to position [0, 0]
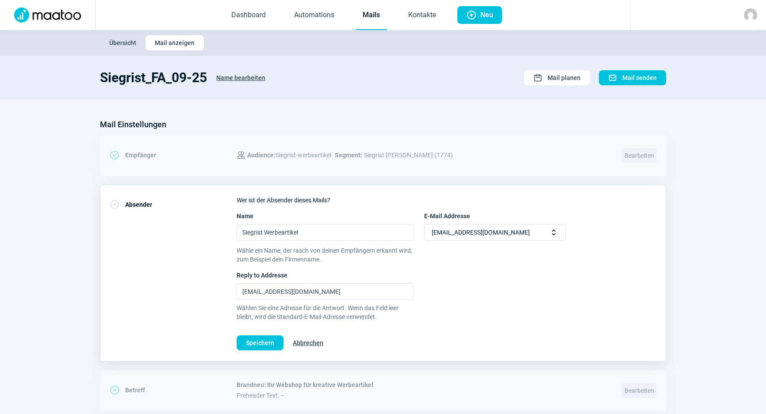
click at [368, 16] on link "Mails" at bounding box center [370, 15] width 31 height 29
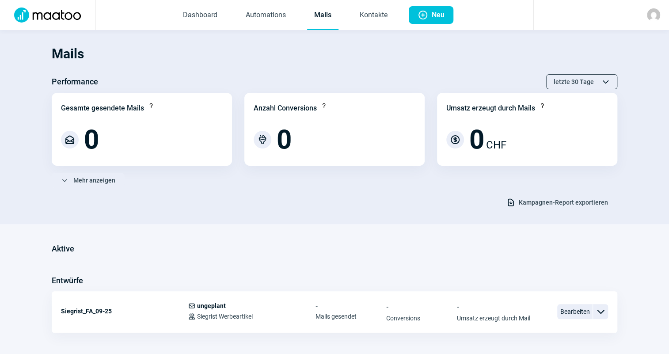
click at [652, 17] on img at bounding box center [653, 14] width 13 height 13
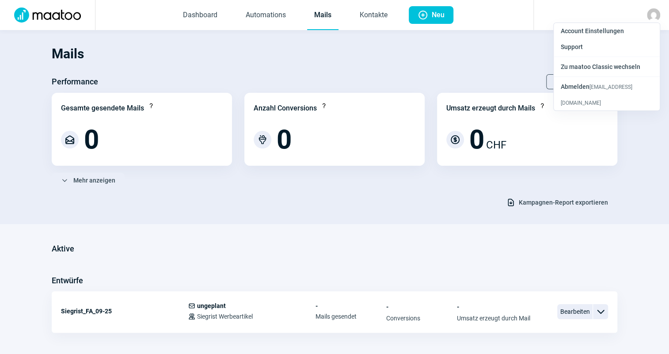
click at [277, 246] on div "Aktive" at bounding box center [335, 249] width 566 height 14
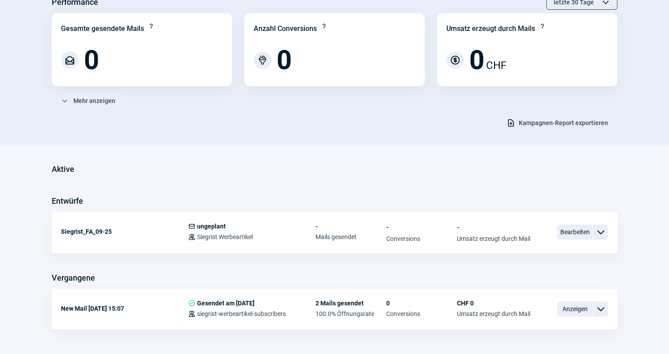
scroll to position [80, 0]
click at [581, 231] on span "Bearbeiten" at bounding box center [574, 231] width 35 height 15
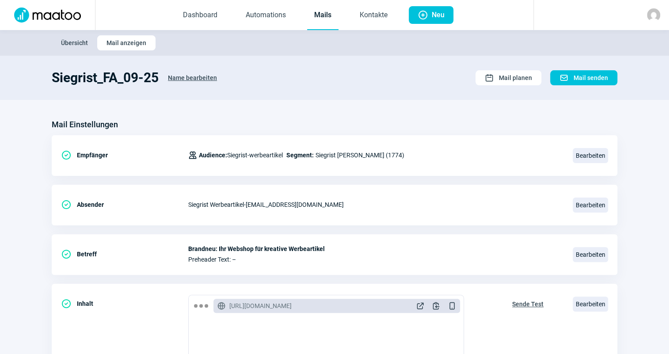
click at [325, 15] on link "Mails" at bounding box center [322, 15] width 31 height 29
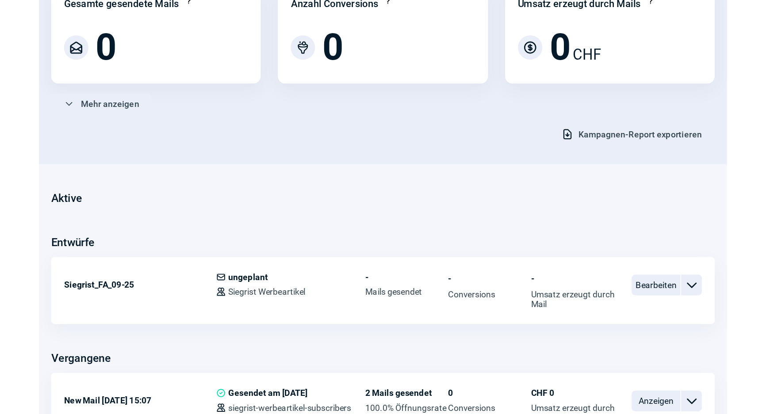
scroll to position [45, 0]
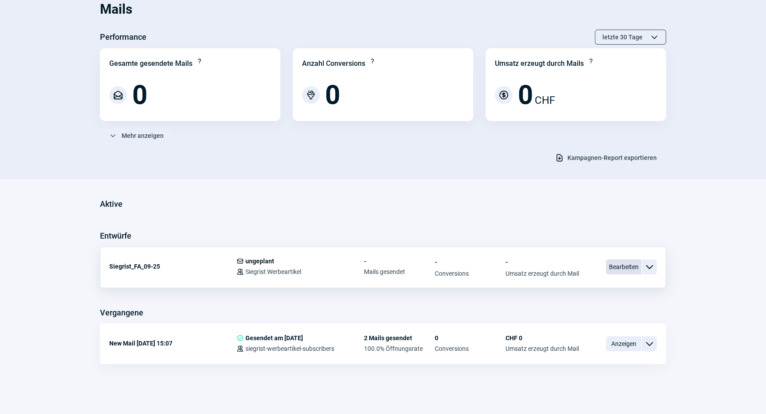
click at [616, 267] on span "Bearbeiten" at bounding box center [623, 266] width 35 height 15
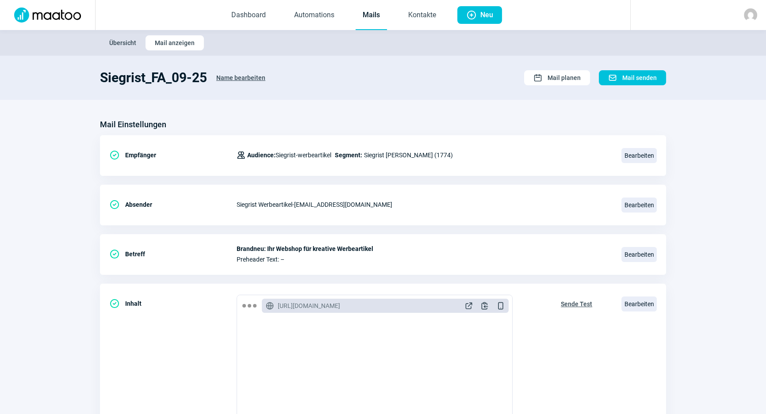
click at [266, 83] on button "Name bearbeiten" at bounding box center [241, 78] width 68 height 16
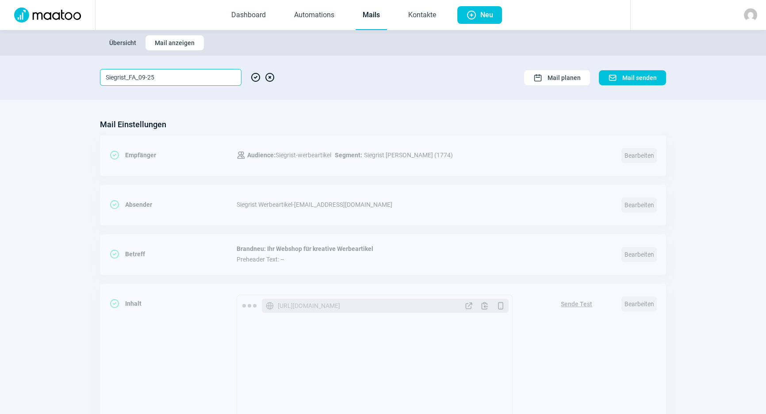
click at [129, 77] on input "Siegrist_FA_09-25" at bounding box center [170, 77] width 141 height 17
type input "Siegrist_WA_09-25"
click at [255, 76] on span "CheckCircle icon" at bounding box center [255, 77] width 11 height 17
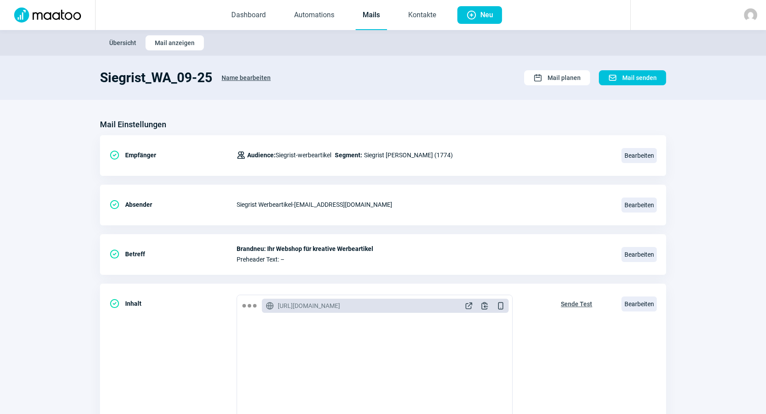
click at [755, 12] on img at bounding box center [749, 14] width 13 height 13
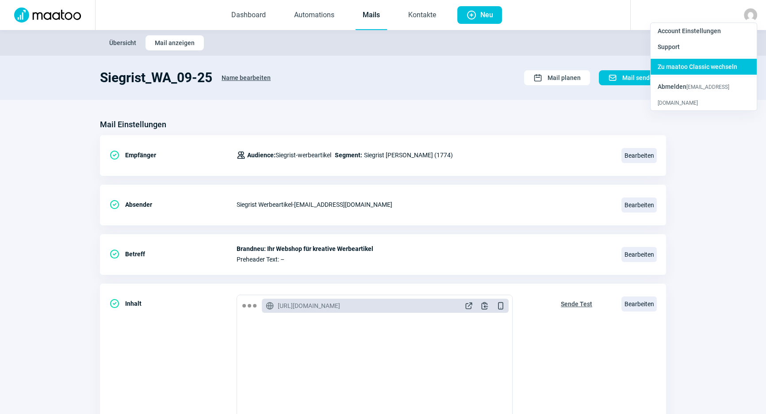
click at [724, 69] on span "Zu maatoo Classic wechseln" at bounding box center [697, 66] width 80 height 7
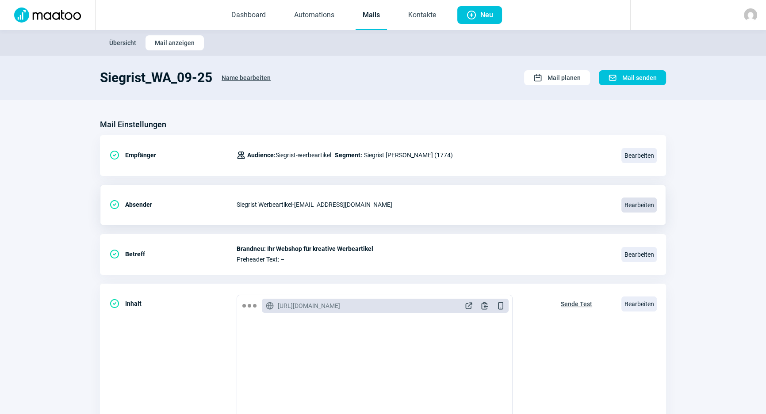
click at [637, 203] on span "Bearbeiten" at bounding box center [638, 205] width 35 height 15
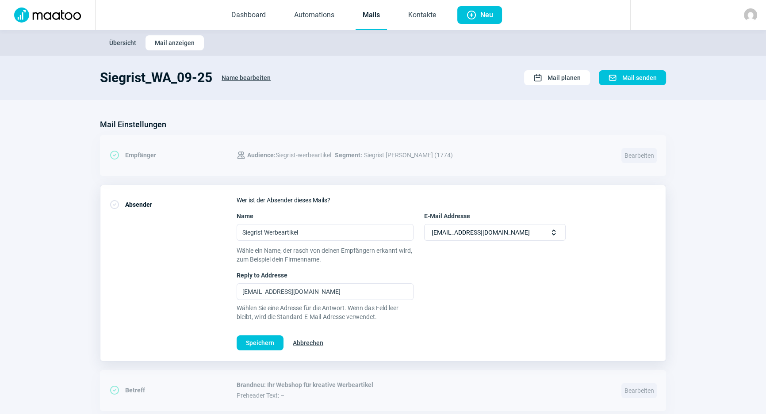
click at [407, 132] on div "Mail Einstellungen CheckCircle icon Empfänger Users icon Audience: Siegrist-wer…" at bounding box center [383, 401] width 566 height 566
click at [313, 339] on span "Abbrechen" at bounding box center [308, 343] width 30 height 14
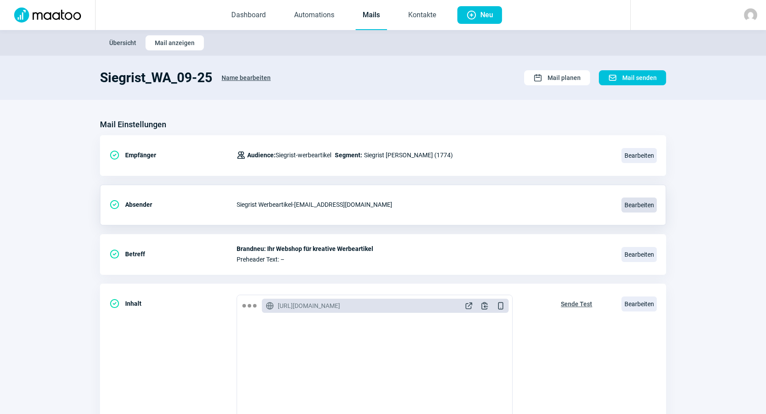
click at [631, 204] on span "Bearbeiten" at bounding box center [638, 205] width 35 height 15
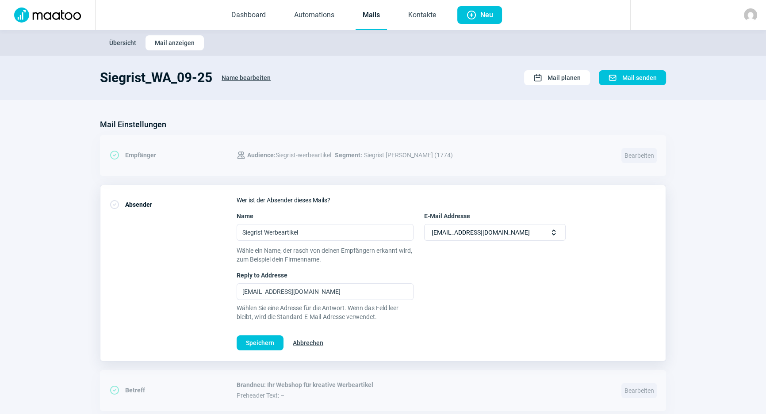
click at [550, 225] on div "newsletter@siegrist-werbeartikel.ch Selector icon" at bounding box center [494, 232] width 141 height 17
click at [549, 229] on span "Selector icon" at bounding box center [553, 232] width 9 height 9
click at [367, 20] on link "Mails" at bounding box center [370, 15] width 31 height 29
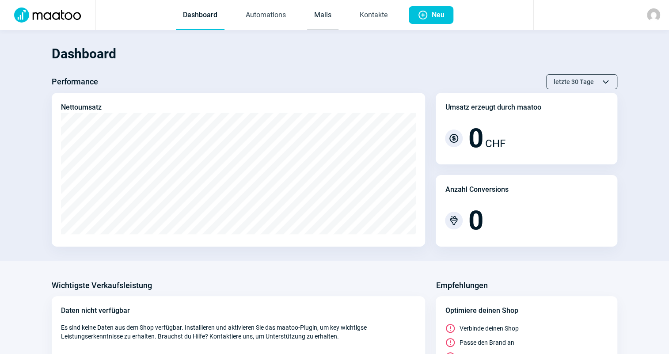
click at [320, 12] on link "Mails" at bounding box center [322, 15] width 31 height 29
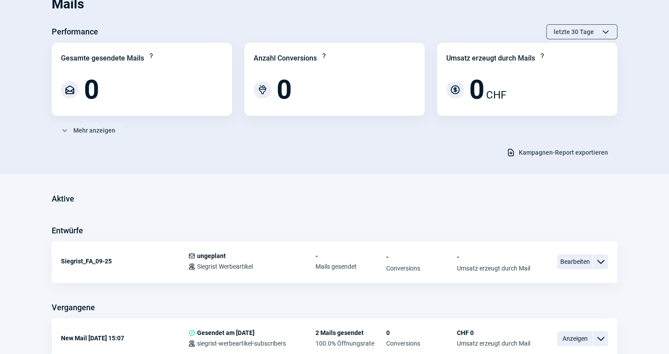
scroll to position [105, 0]
